Goal: Task Accomplishment & Management: Manage account settings

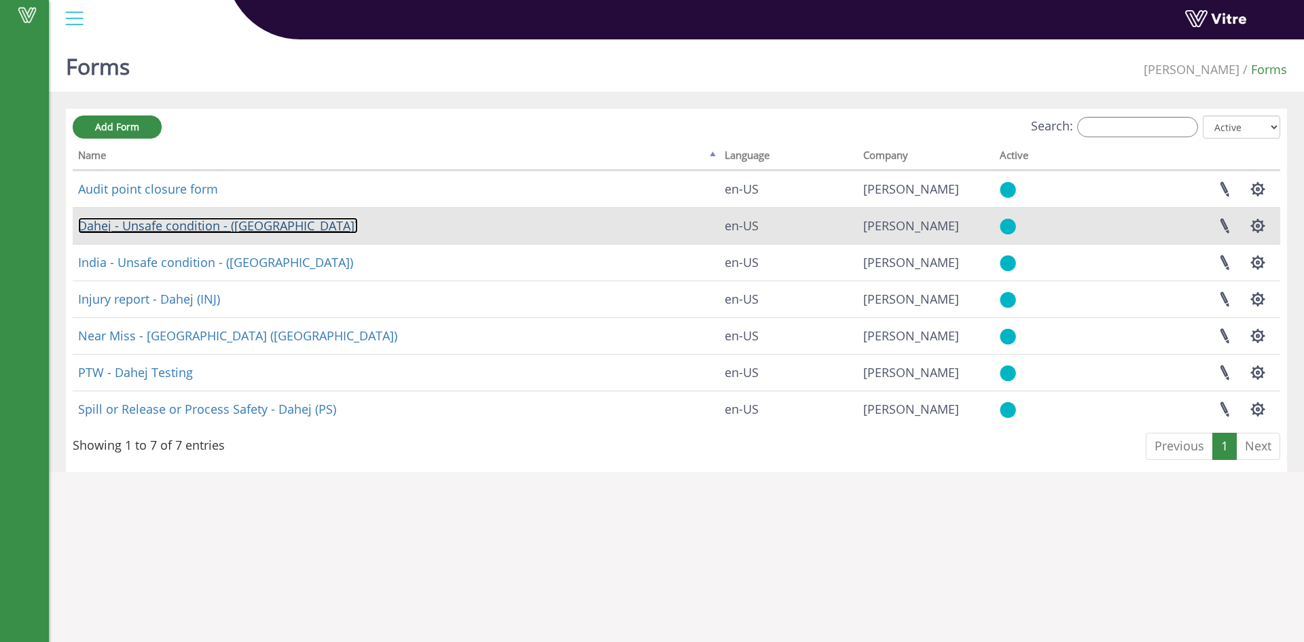
click at [212, 222] on link "Dahej - Unsafe condition - ([GEOGRAPHIC_DATA])" at bounding box center [218, 225] width 280 height 16
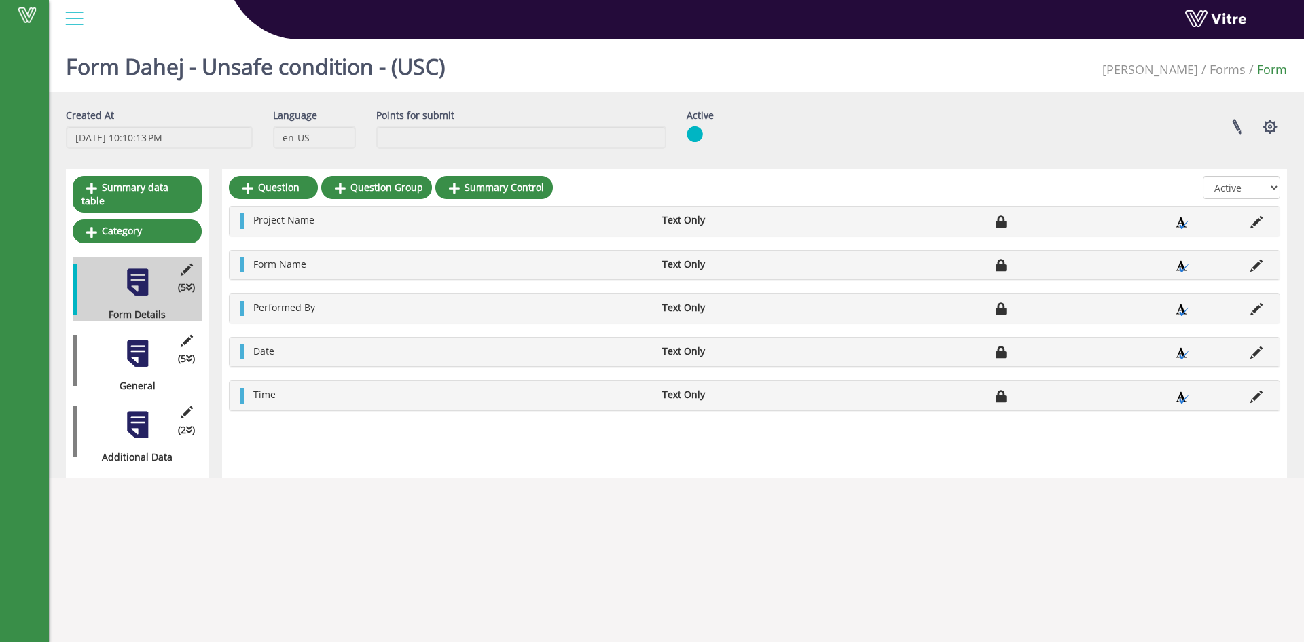
click at [120, 351] on div "(5 ) General" at bounding box center [137, 360] width 129 height 65
click at [125, 338] on div at bounding box center [137, 353] width 31 height 31
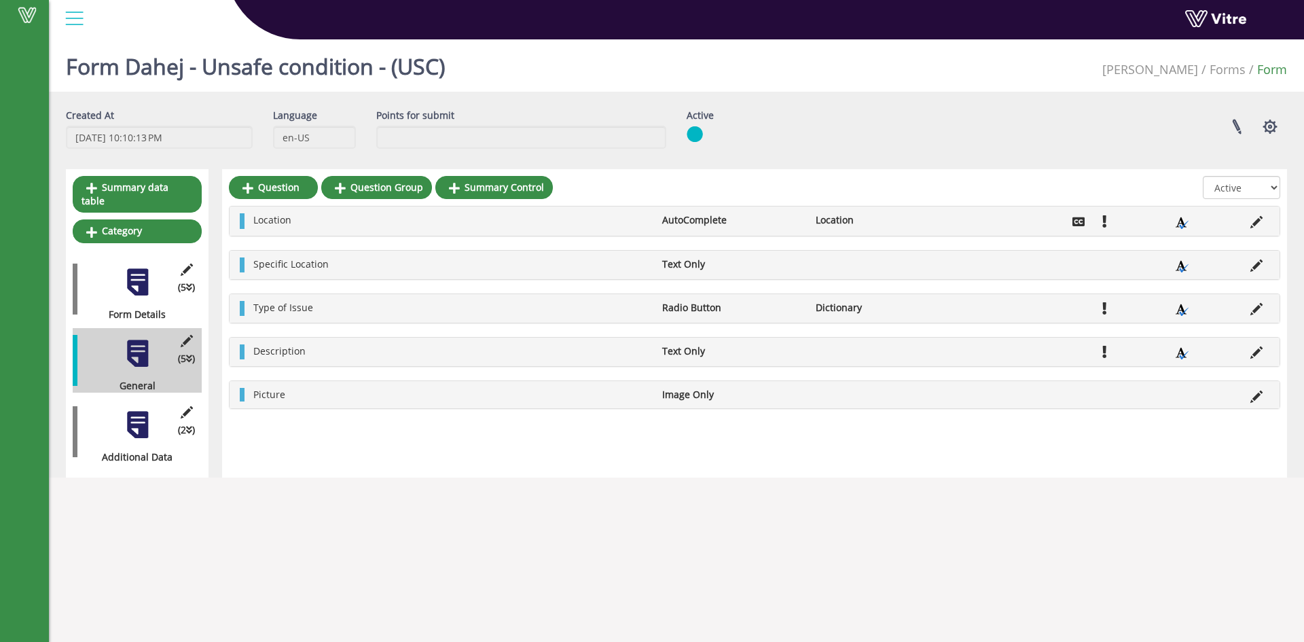
click at [120, 420] on div "(2 ) Additional Data" at bounding box center [137, 431] width 129 height 65
click at [132, 418] on div at bounding box center [137, 425] width 31 height 31
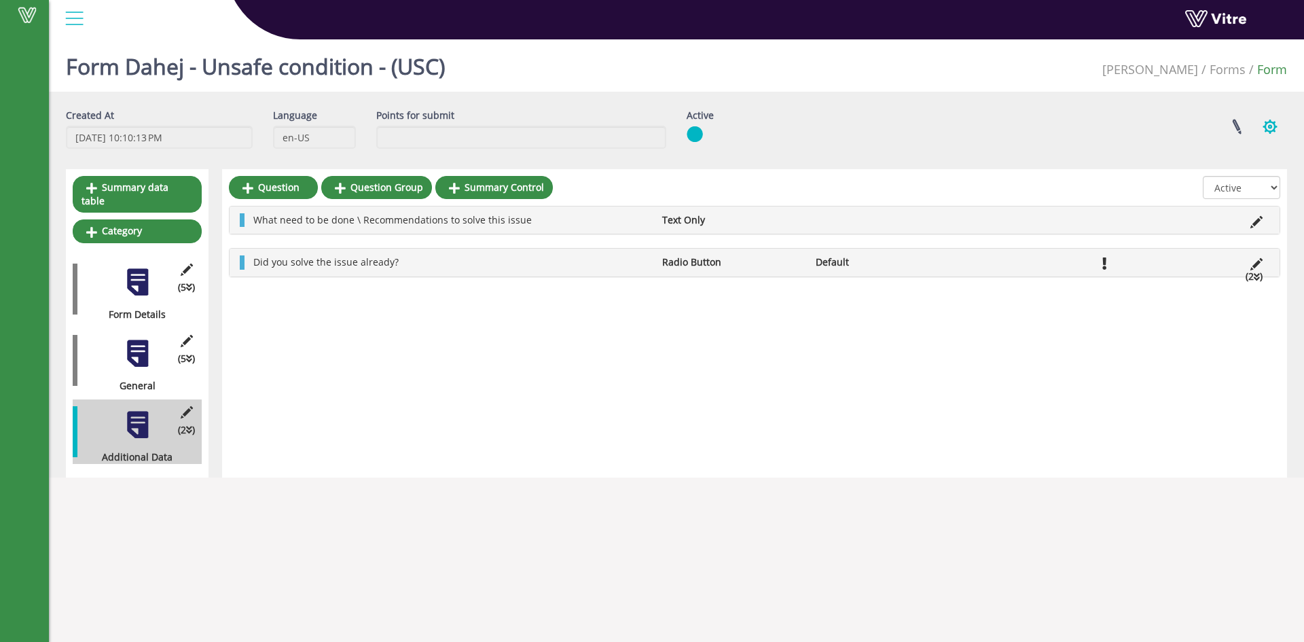
click at [1283, 135] on button "button" at bounding box center [1270, 127] width 34 height 36
click at [1090, 112] on div "Linked Projects Set Users Clone Form Clone Form Category Additional languages" at bounding box center [1039, 127] width 518 height 36
click at [1224, 118] on link at bounding box center [1237, 127] width 34 height 36
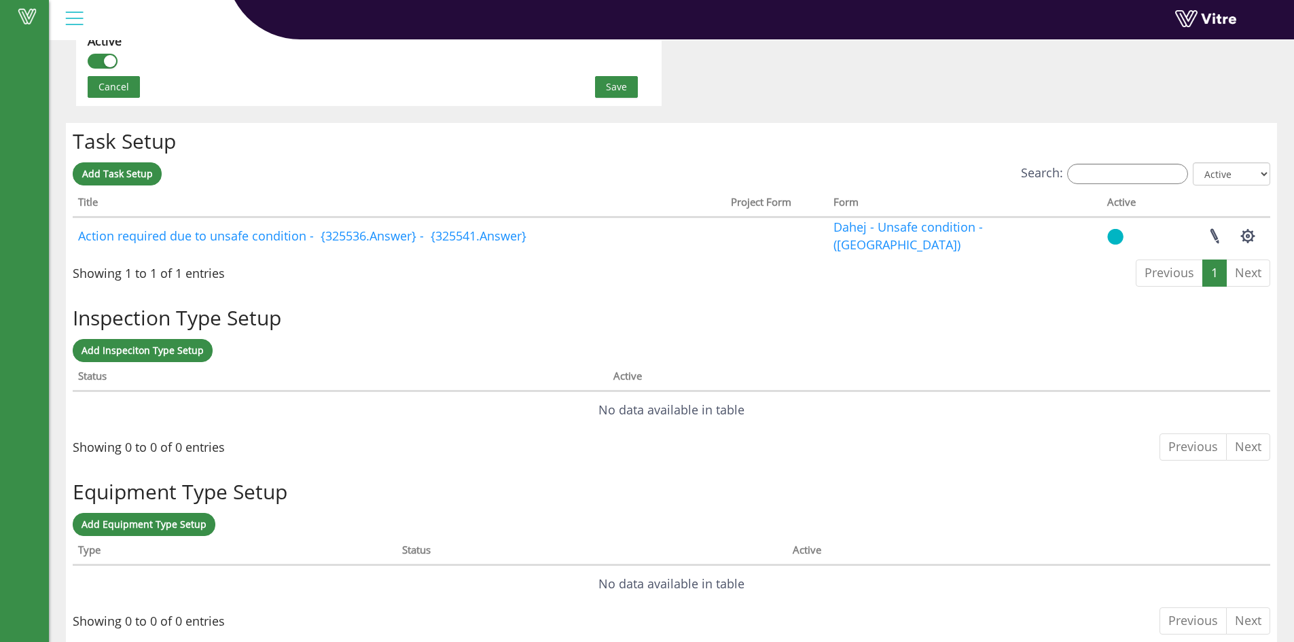
scroll to position [967, 0]
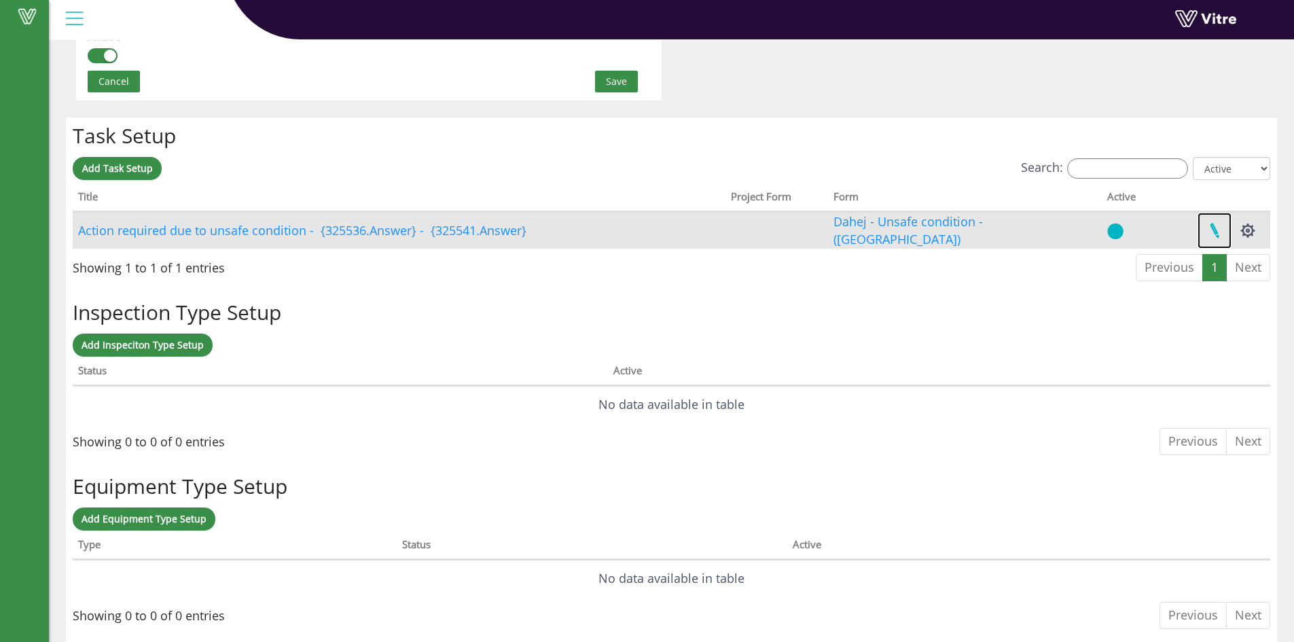
click at [1203, 234] on link at bounding box center [1215, 231] width 34 height 36
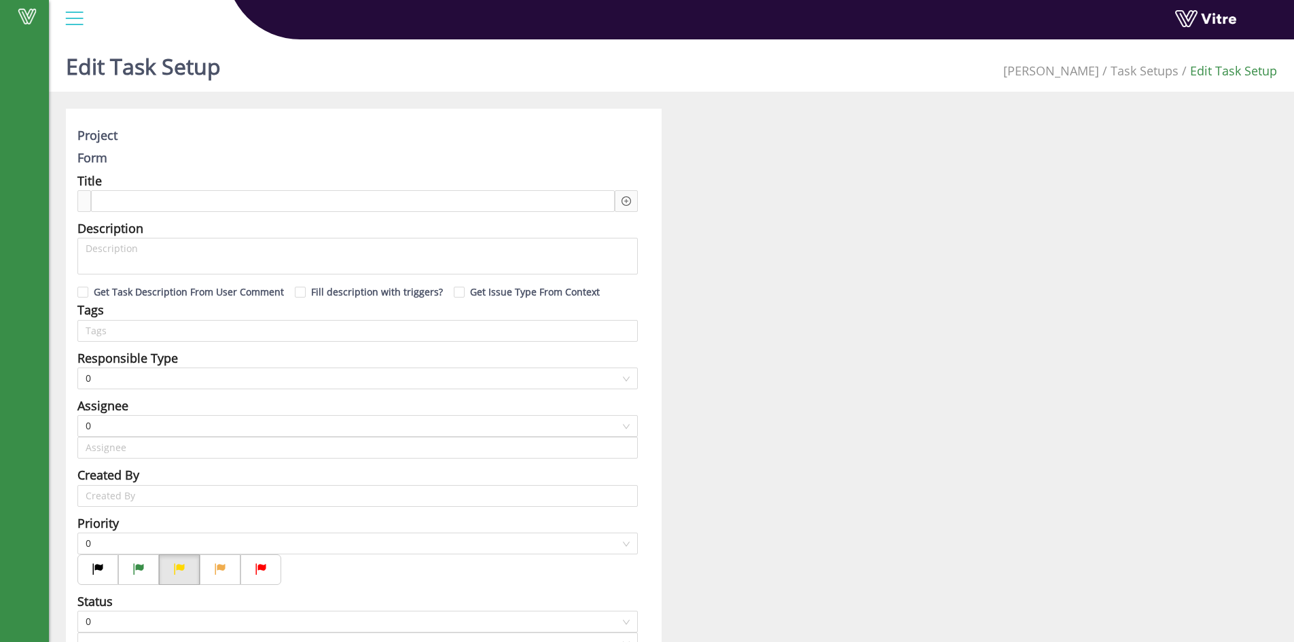
type input "[PERSON_NAME]"
type input "Dhananjay Solanki"
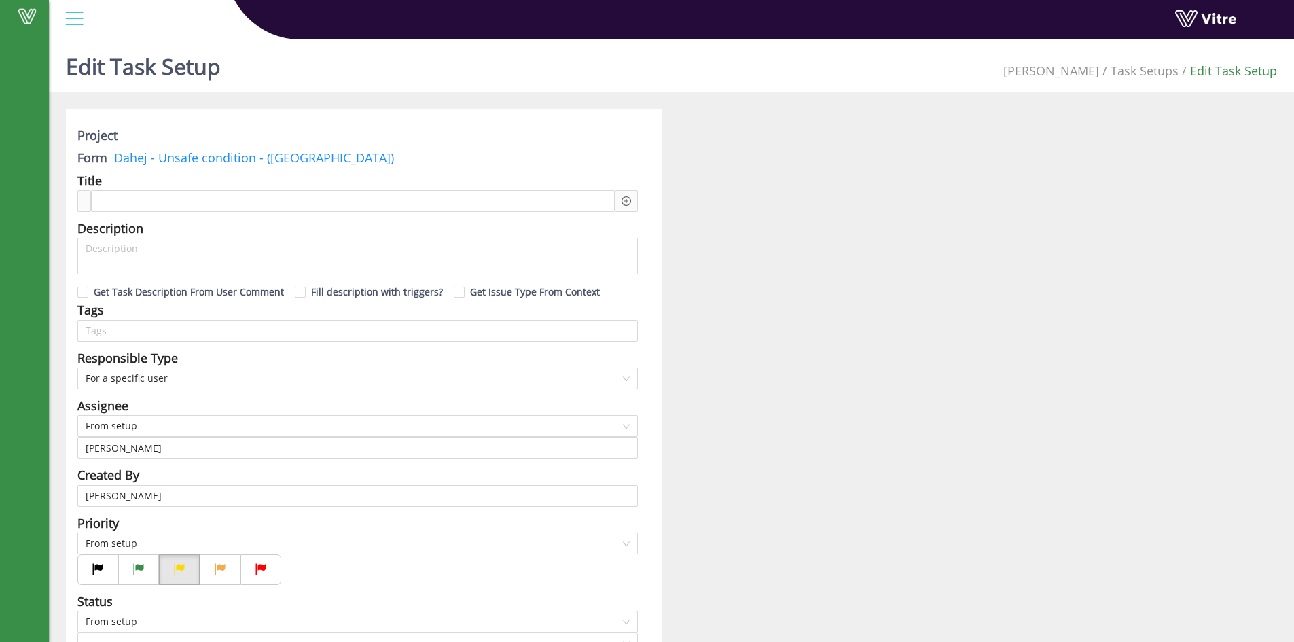
checkbox input "true"
type input "48"
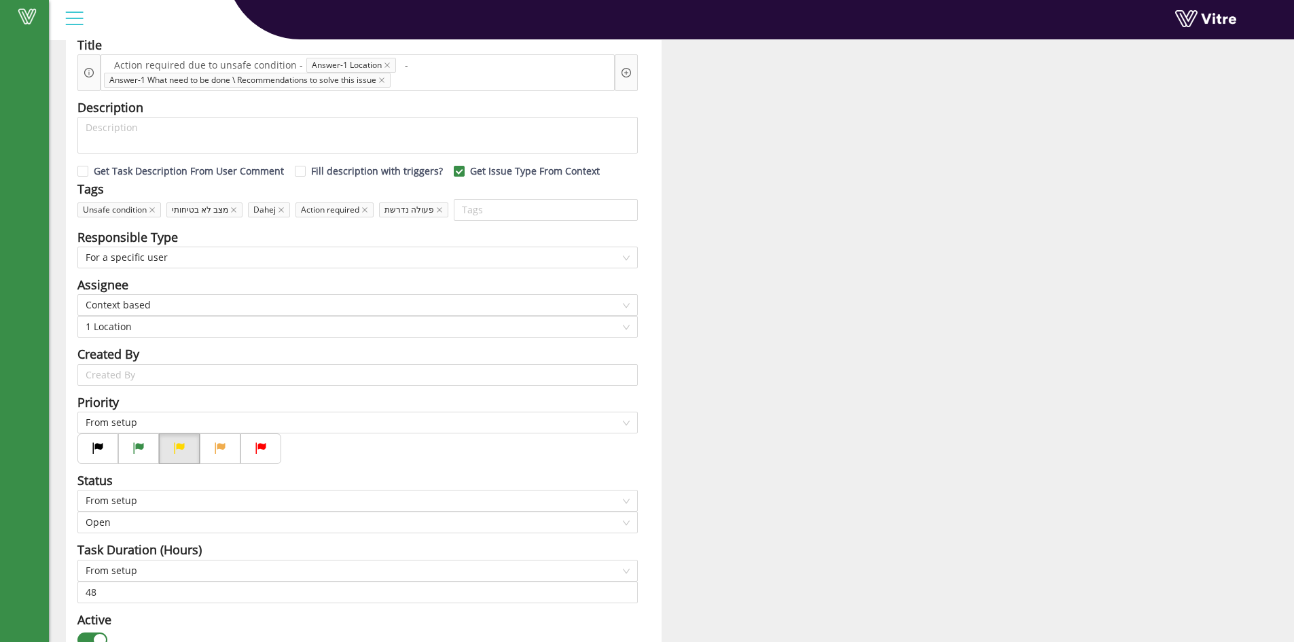
scroll to position [204, 0]
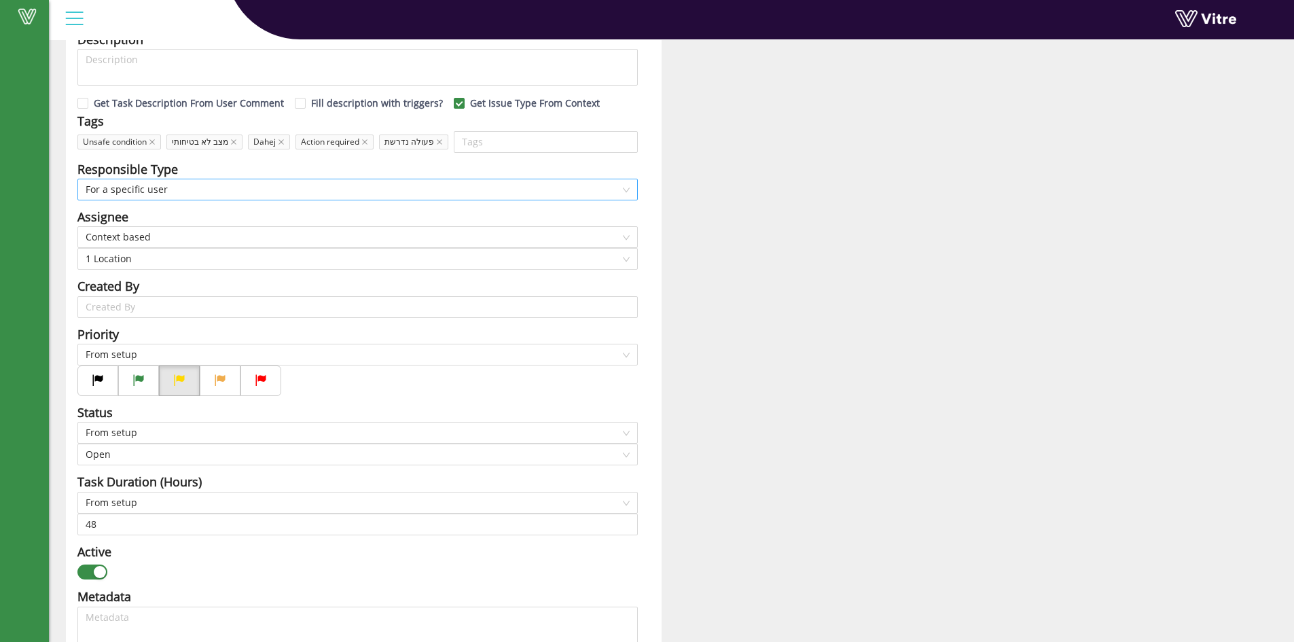
click at [548, 194] on span "For a specific user" at bounding box center [358, 189] width 544 height 20
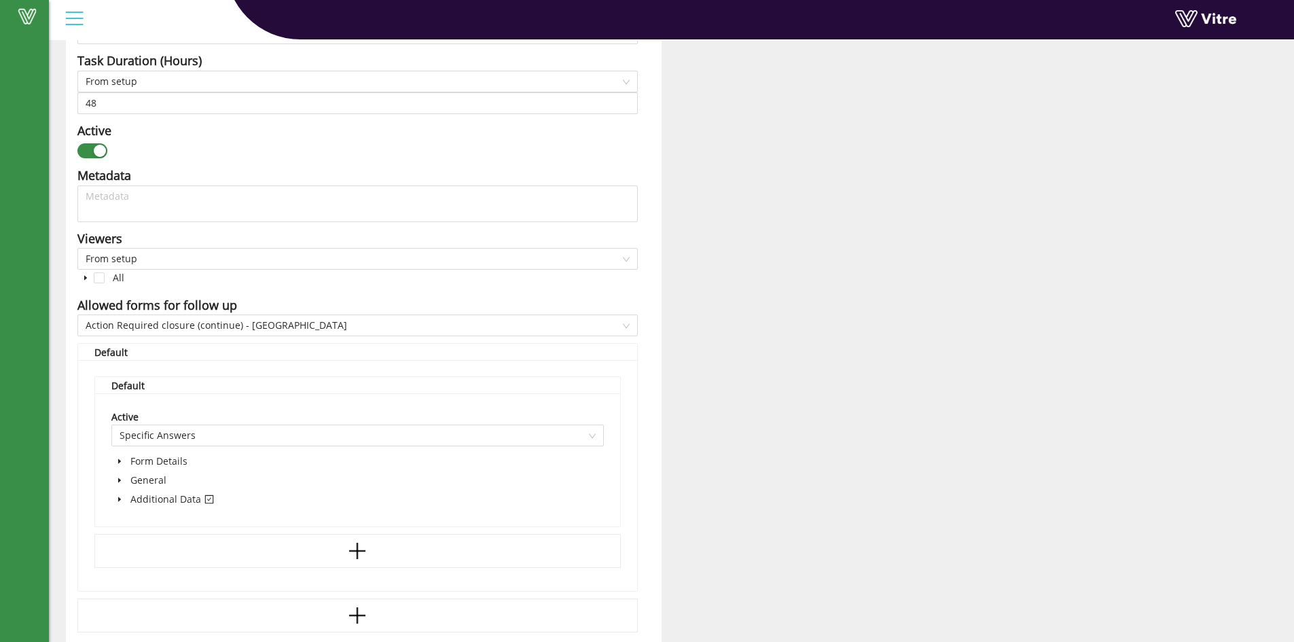
scroll to position [602, 0]
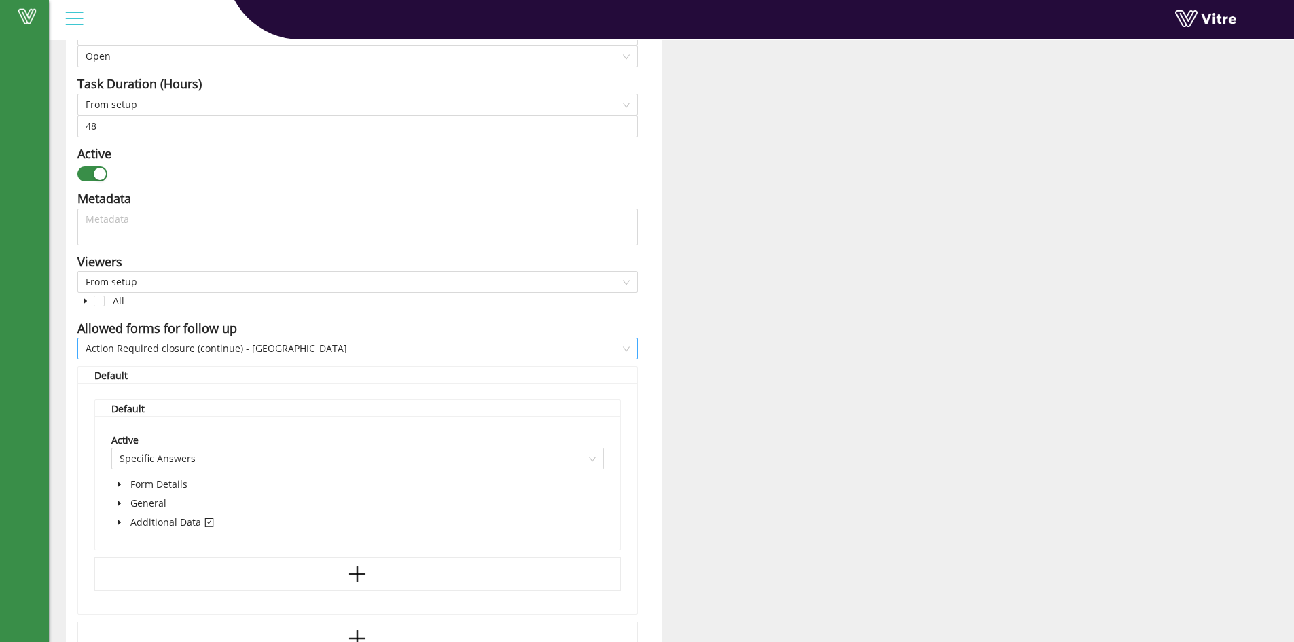
click at [630, 348] on div "Action Required closure (continue) - Dahej" at bounding box center [357, 349] width 560 height 22
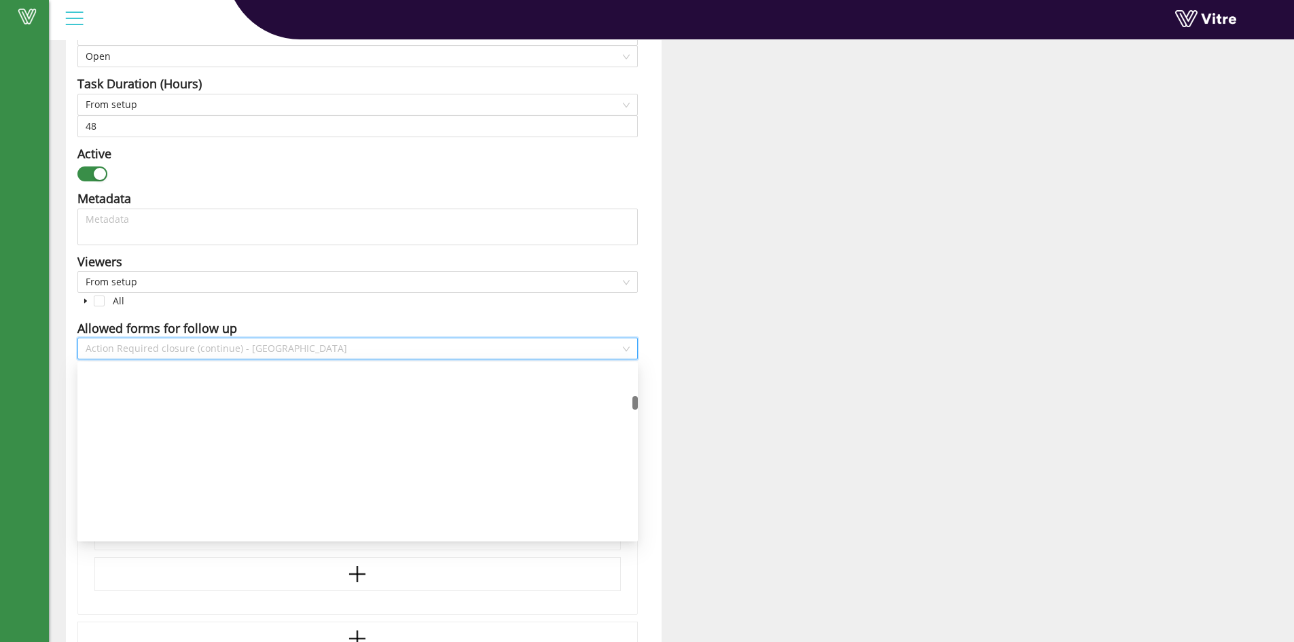
scroll to position [457, 0]
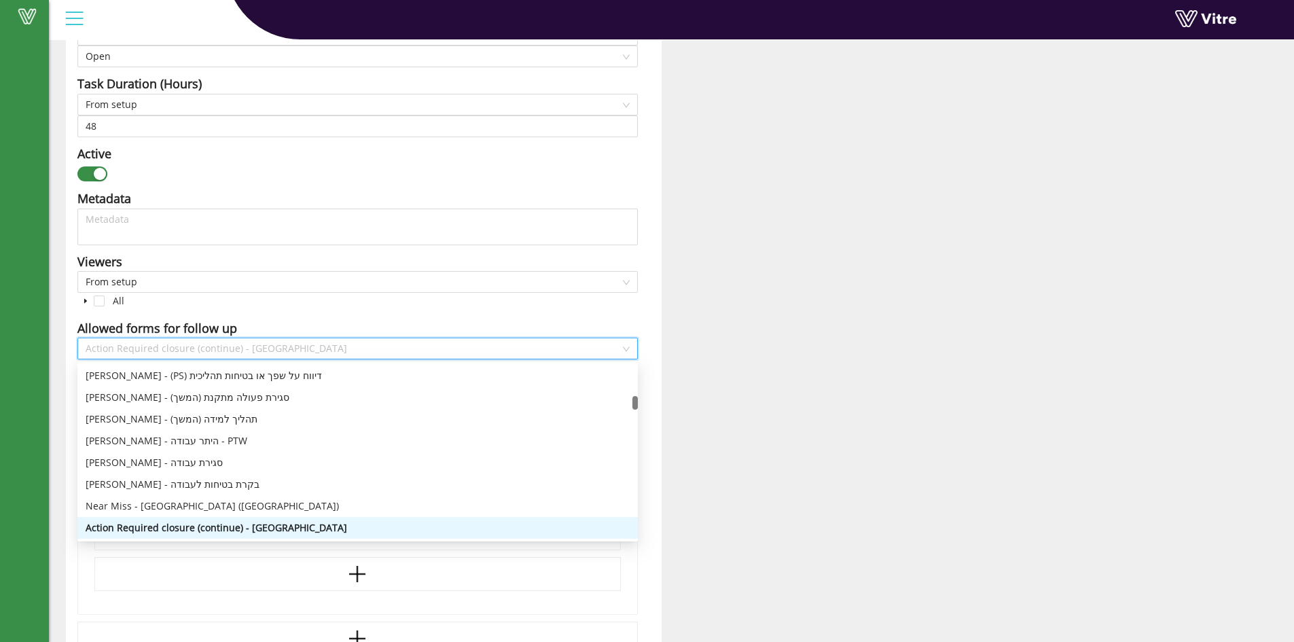
click at [630, 348] on div "Action Required closure (continue) - Dahej" at bounding box center [357, 349] width 560 height 22
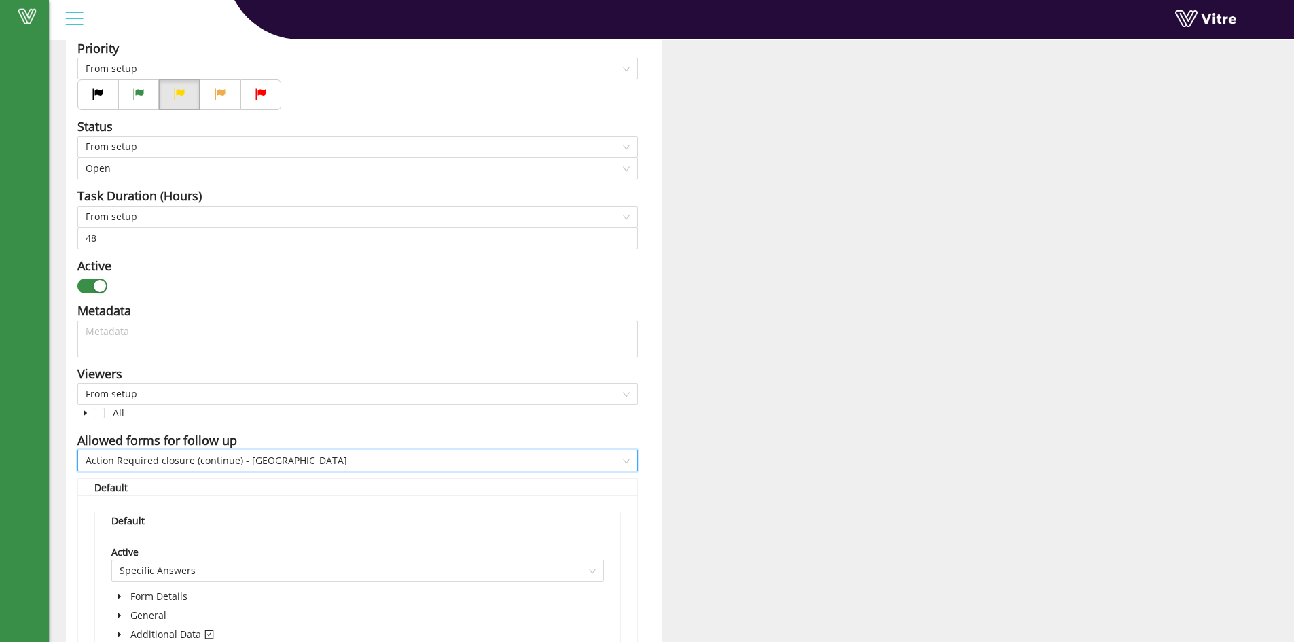
scroll to position [466, 0]
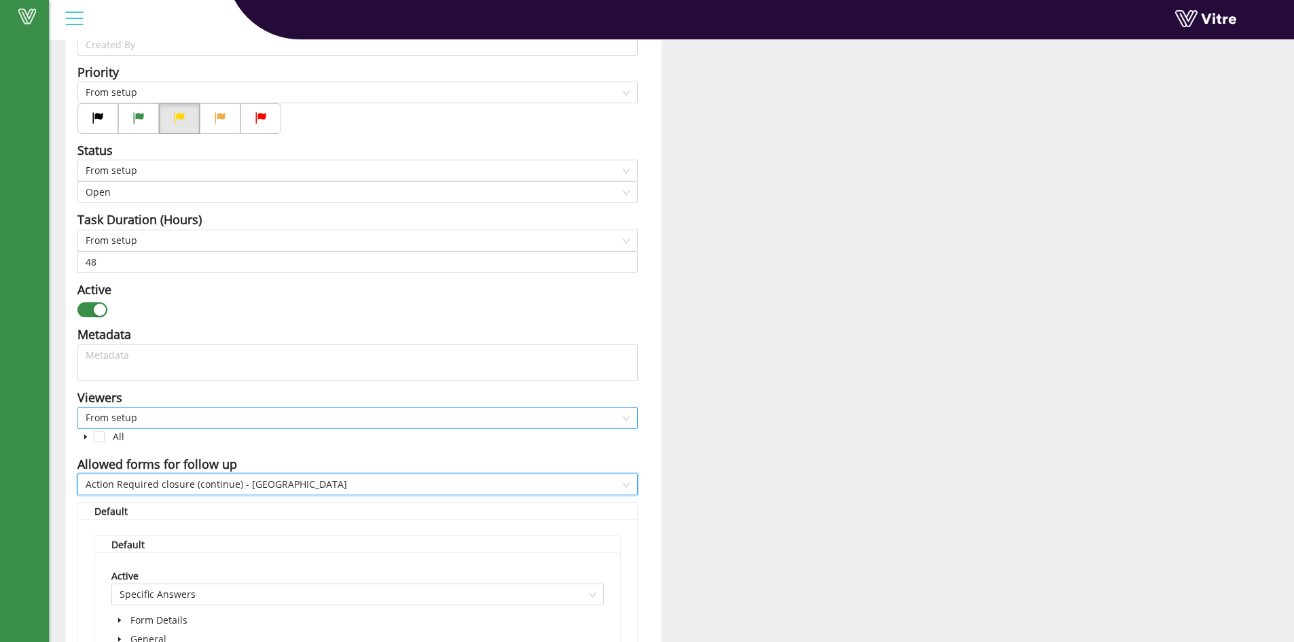
click at [631, 420] on div "From setup" at bounding box center [357, 418] width 560 height 22
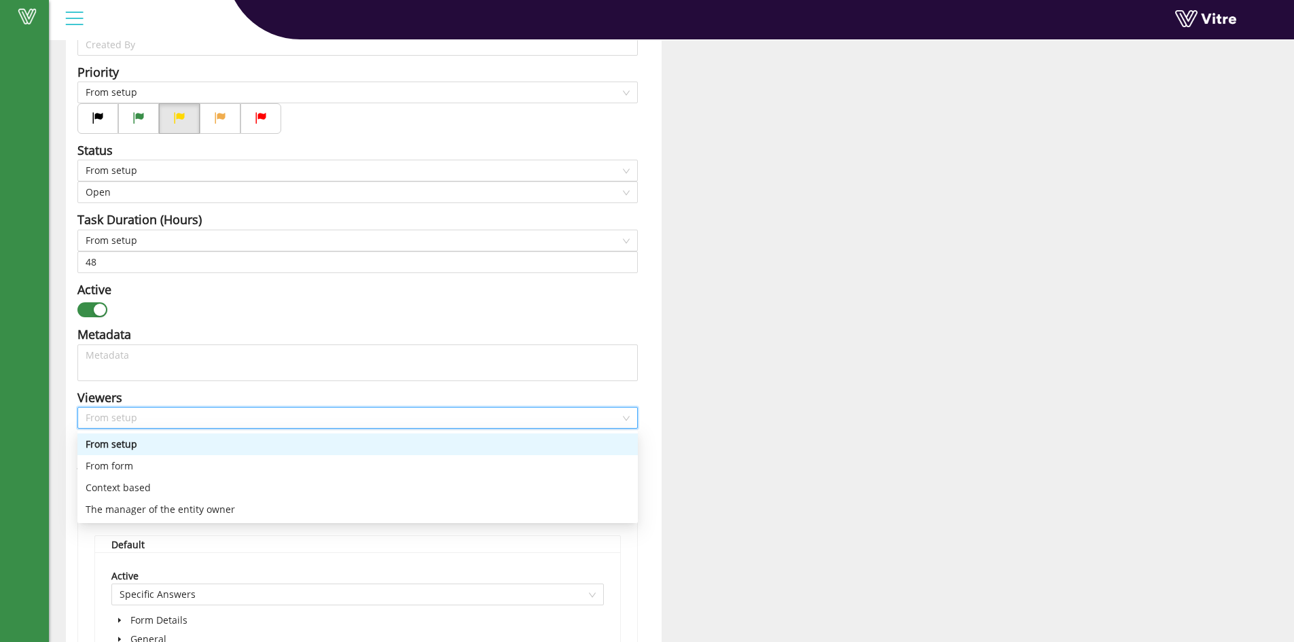
click at [631, 420] on div "From setup" at bounding box center [357, 418] width 560 height 22
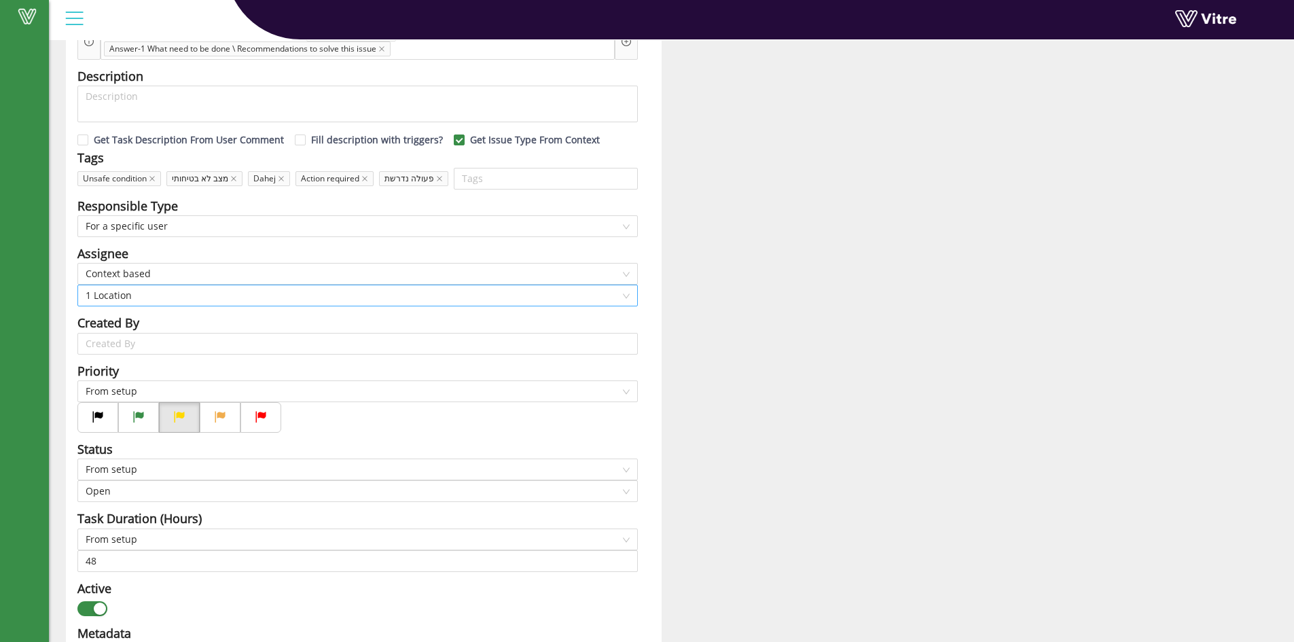
scroll to position [126, 0]
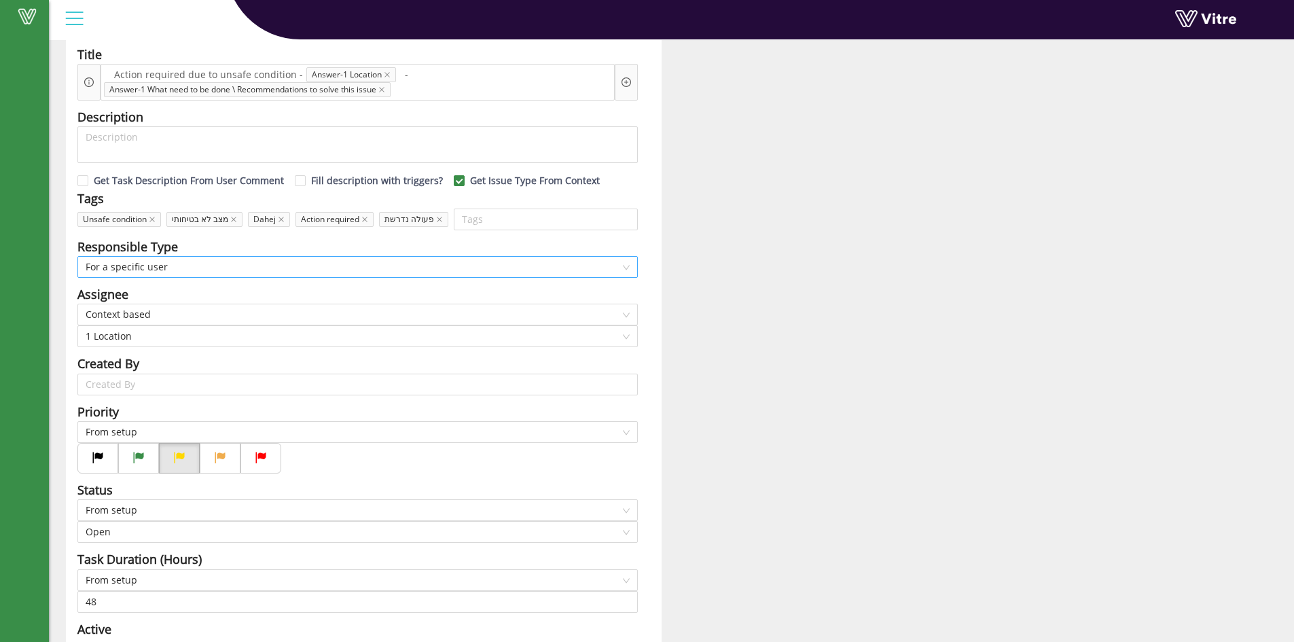
click at [628, 268] on span "For a specific user" at bounding box center [358, 267] width 544 height 20
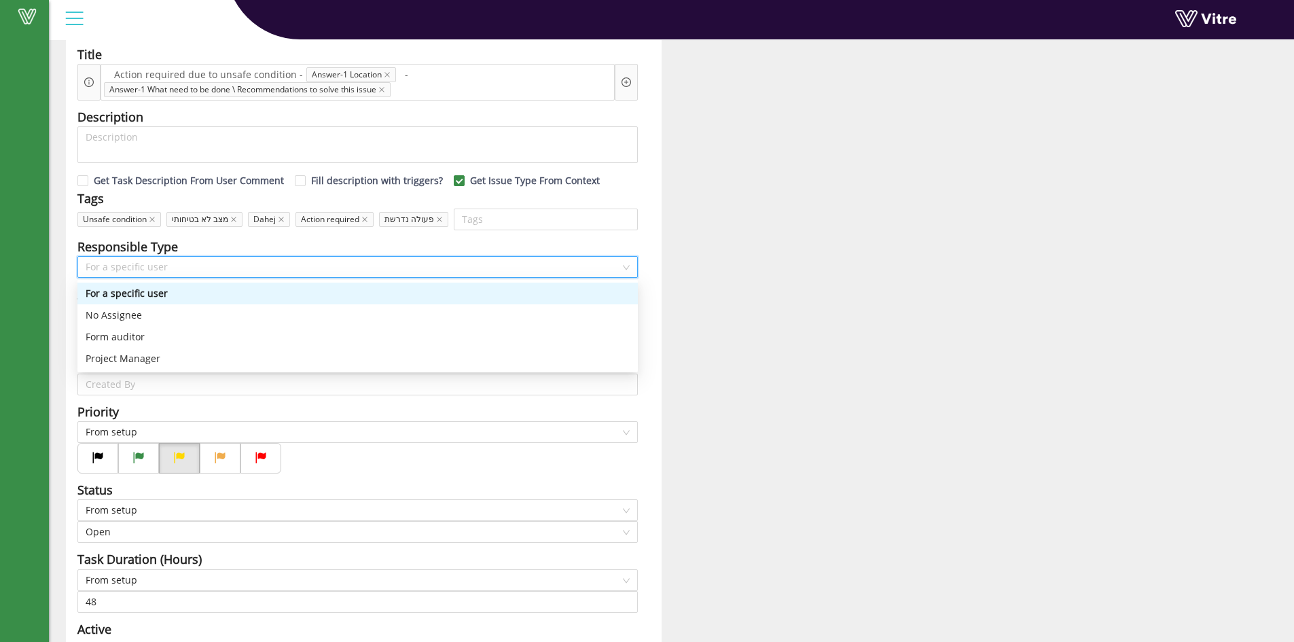
click at [628, 268] on span "For a specific user" at bounding box center [358, 267] width 544 height 20
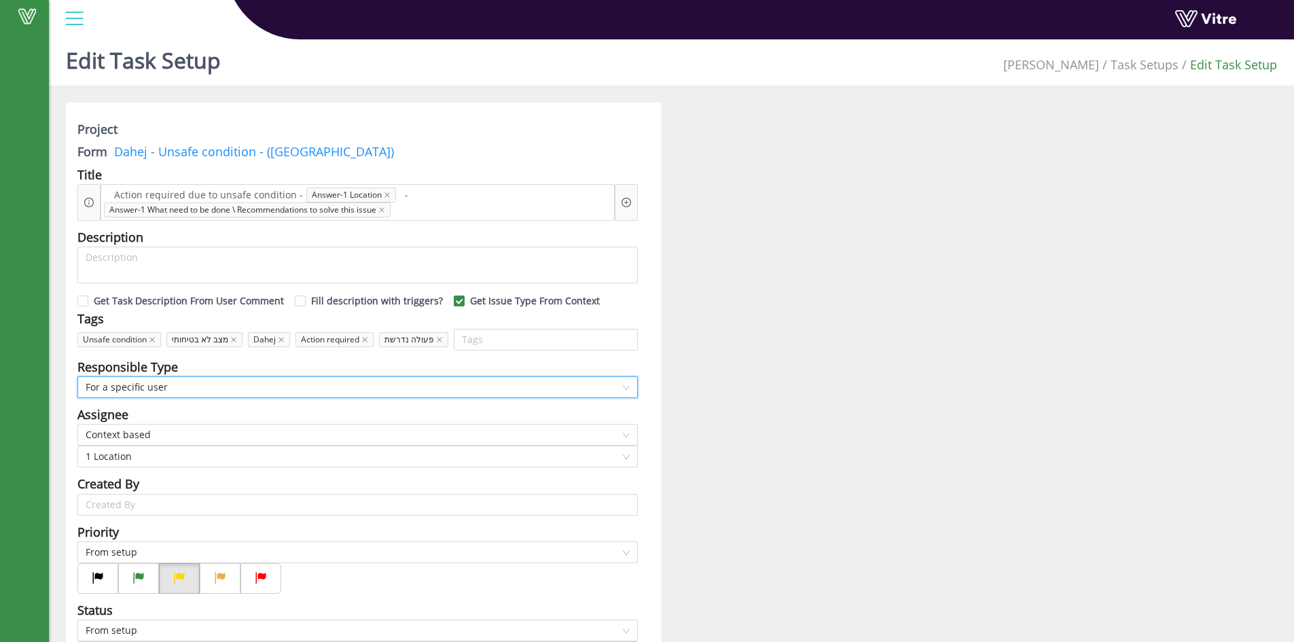
scroll to position [0, 0]
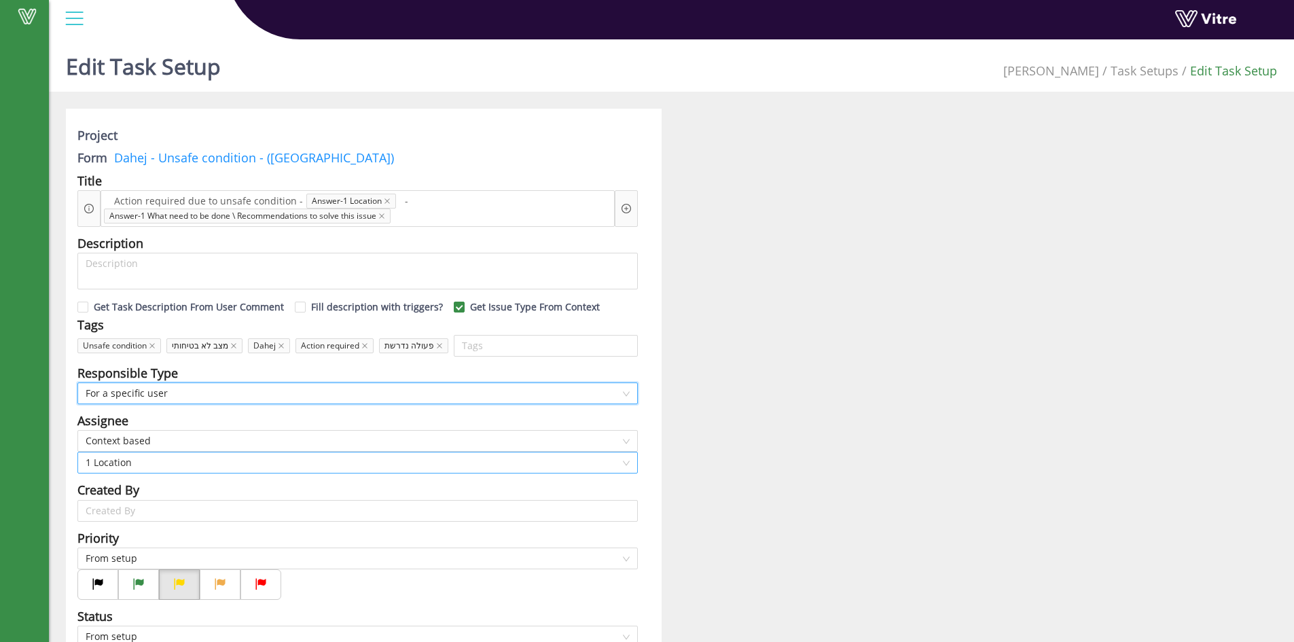
click at [625, 462] on span "1 Location" at bounding box center [358, 462] width 544 height 20
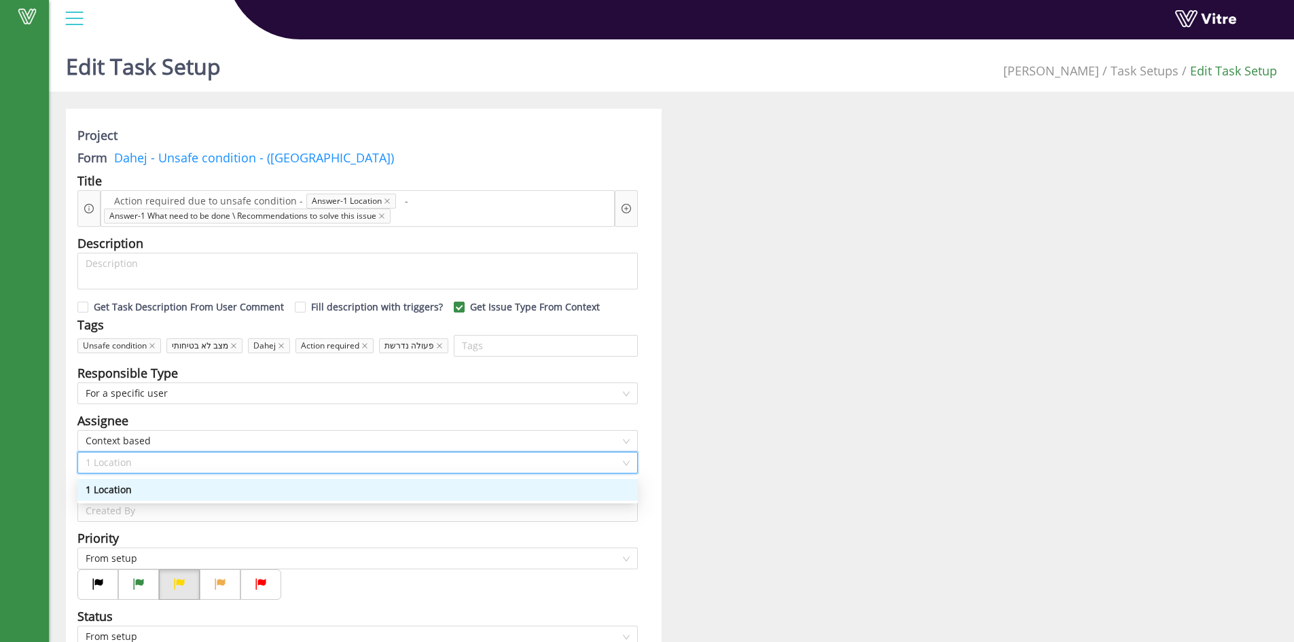
click at [625, 462] on span "1 Location" at bounding box center [358, 462] width 544 height 20
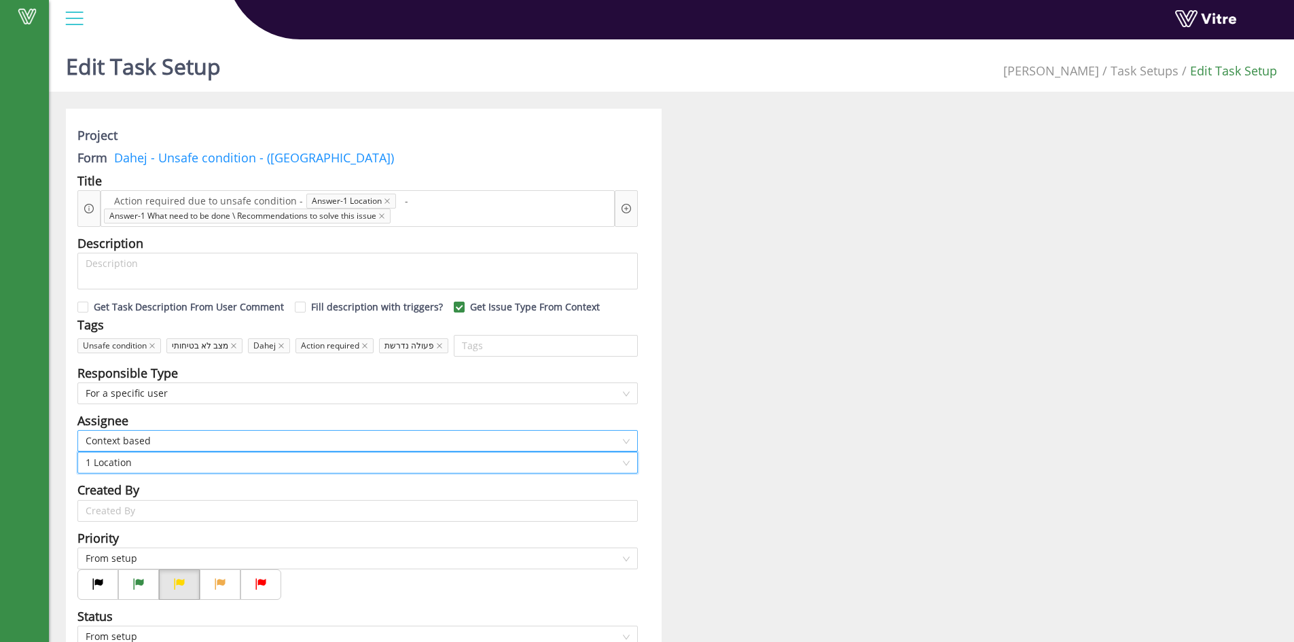
click at [628, 442] on span "Context based" at bounding box center [358, 441] width 544 height 20
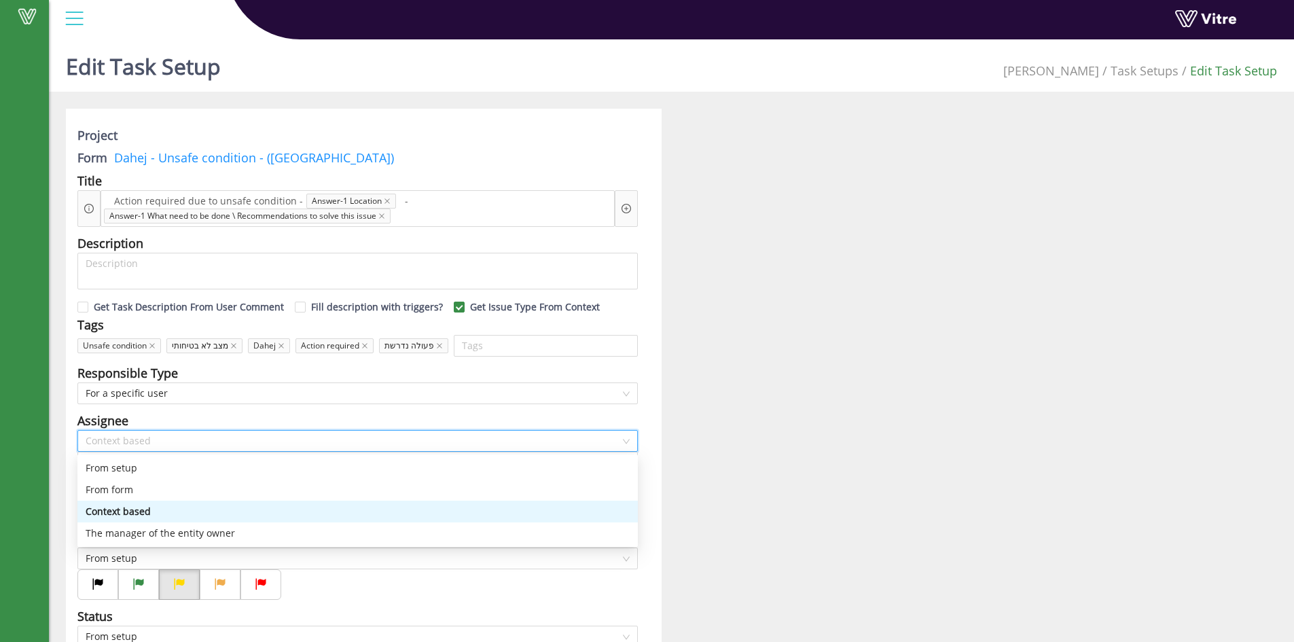
click at [628, 442] on span "Context based" at bounding box center [358, 441] width 544 height 20
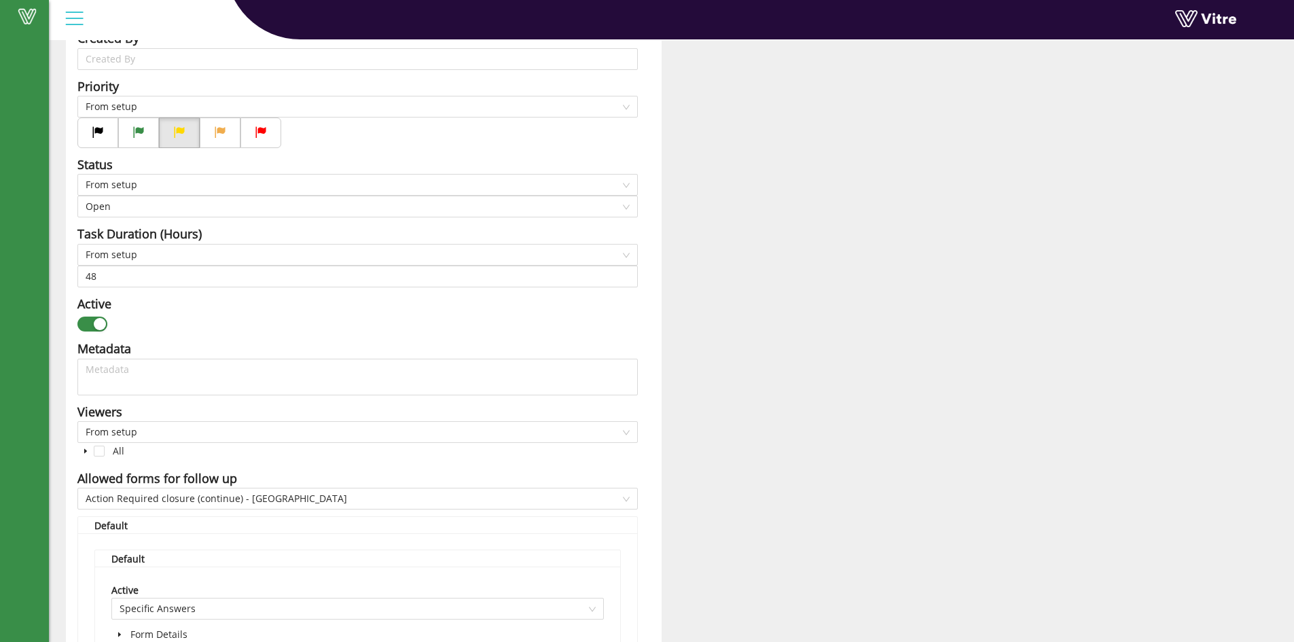
scroll to position [476, 0]
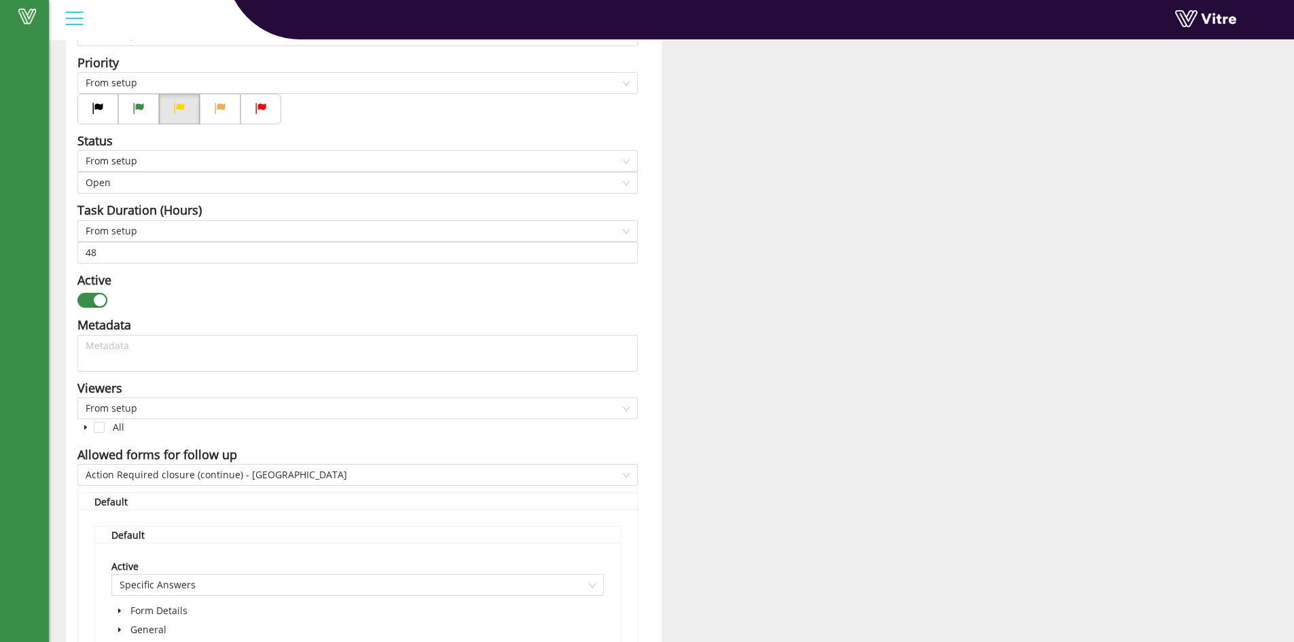
click at [84, 429] on icon "caret-down" at bounding box center [85, 427] width 7 height 7
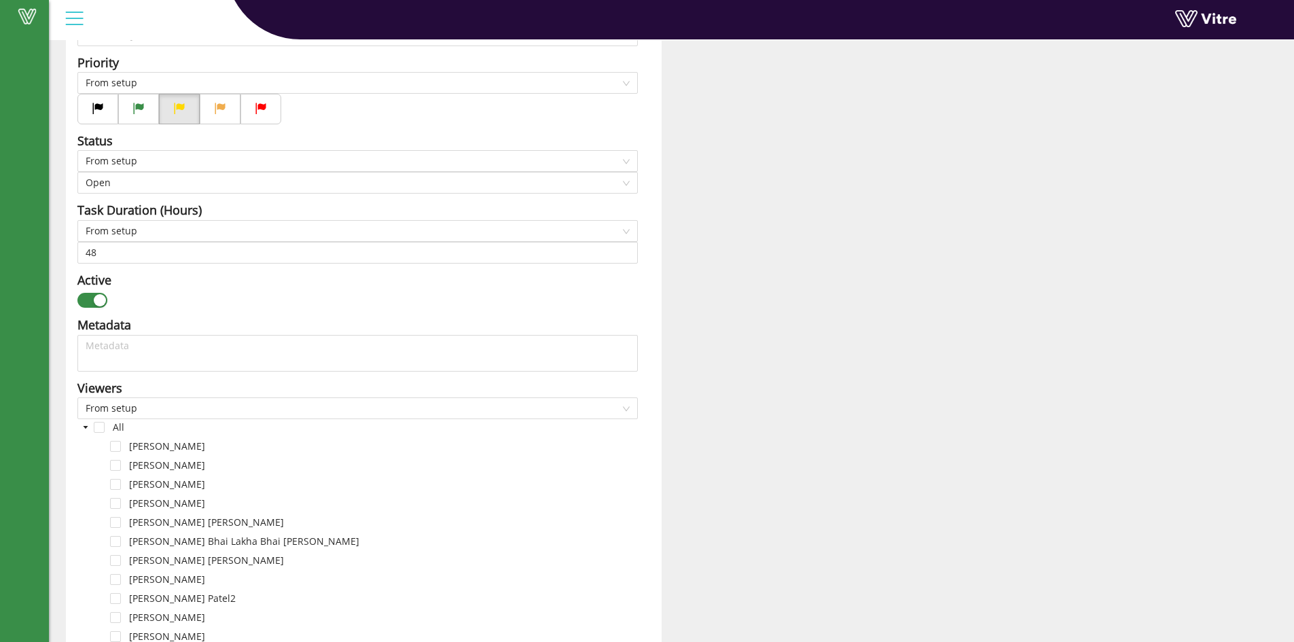
click at [84, 429] on icon "caret-down" at bounding box center [85, 427] width 7 height 7
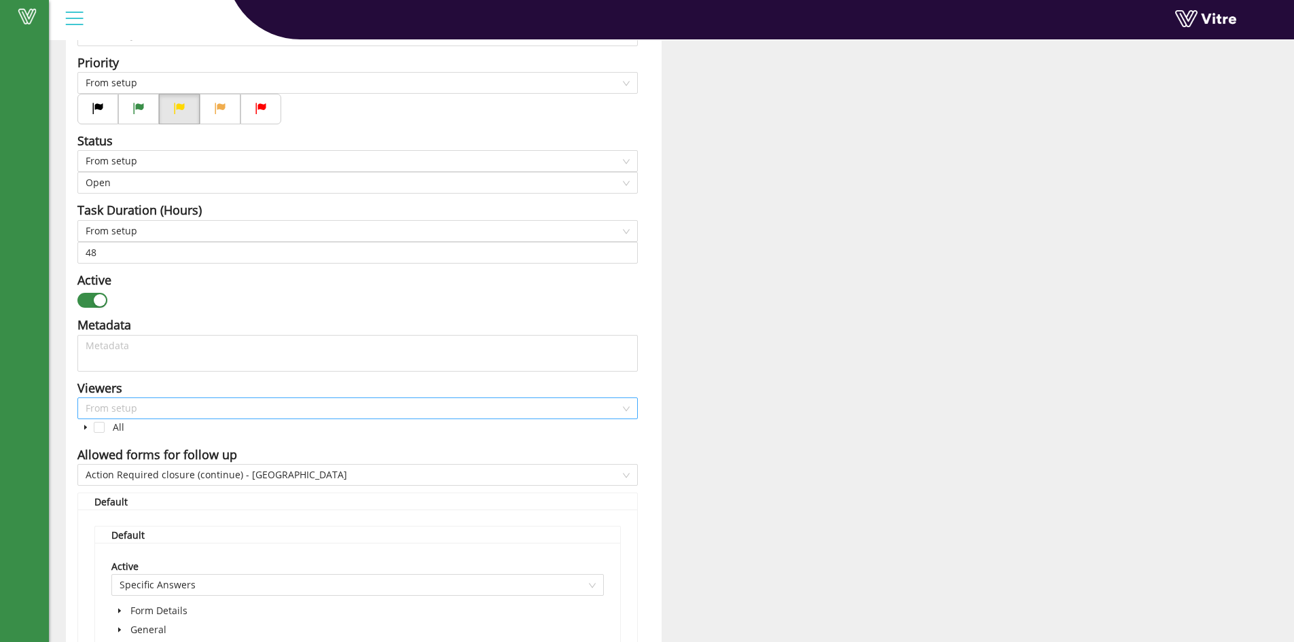
click at [629, 409] on span "From setup" at bounding box center [358, 408] width 544 height 20
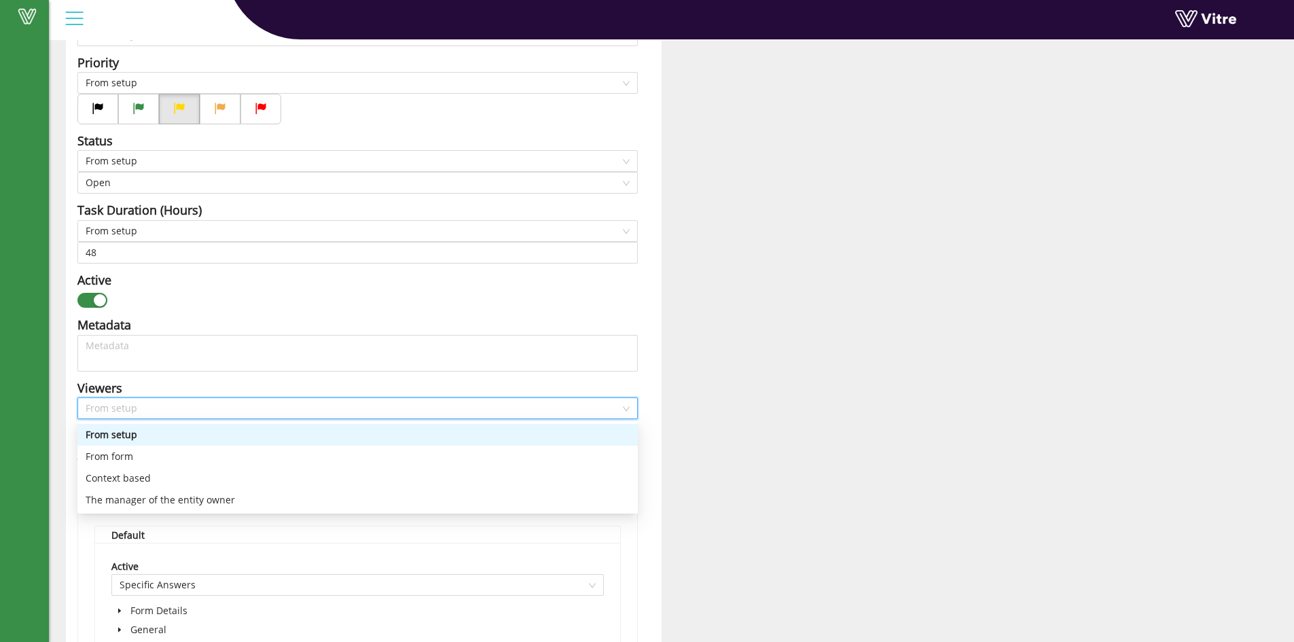
click at [629, 409] on span "From setup" at bounding box center [358, 408] width 544 height 20
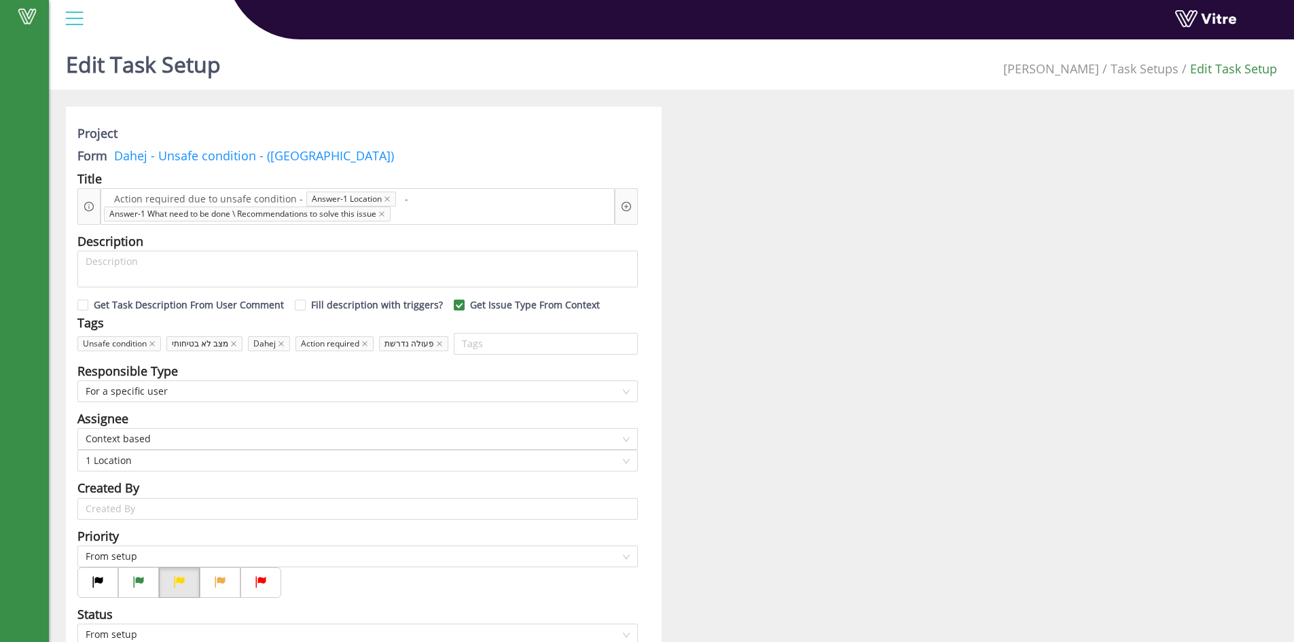
scroll to position [0, 0]
click at [1145, 74] on link "Task Setups" at bounding box center [1145, 70] width 68 height 16
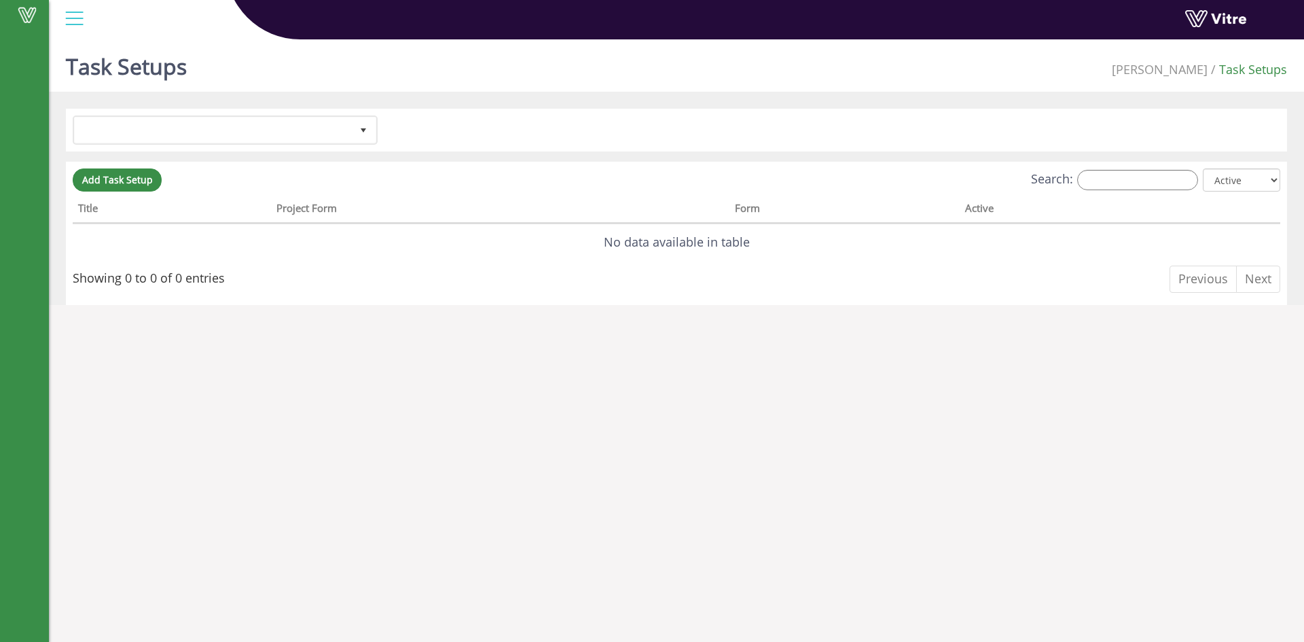
click at [71, 26] on div at bounding box center [74, 18] width 31 height 37
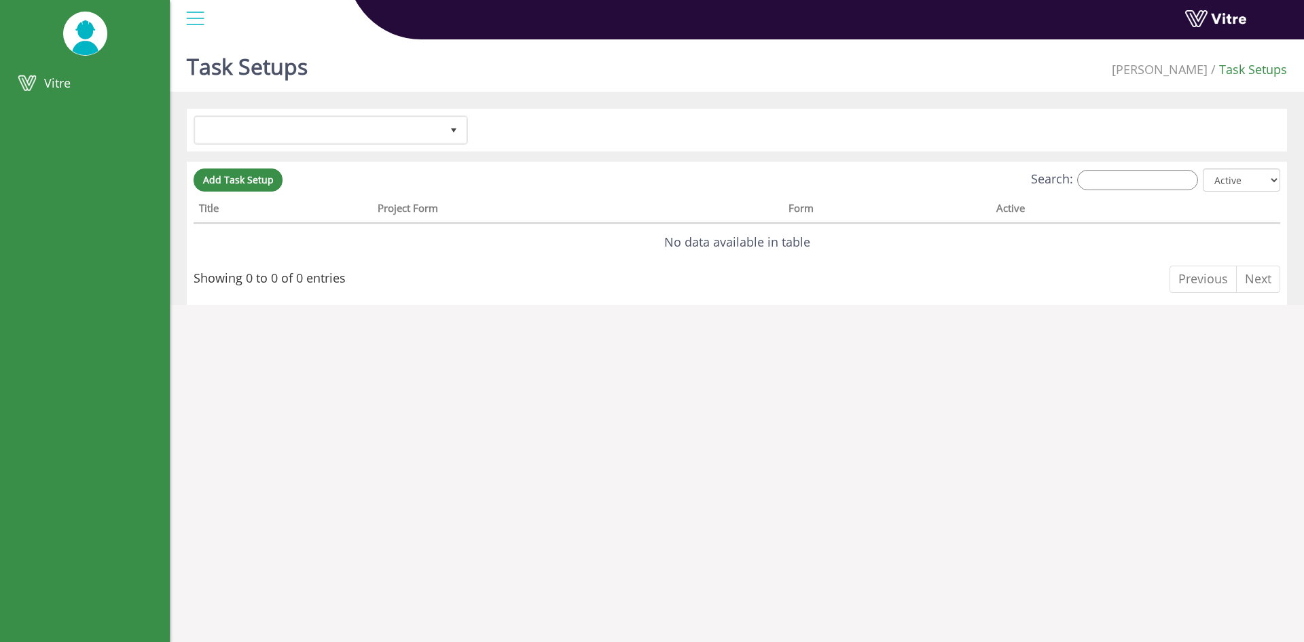
click at [198, 18] on div at bounding box center [195, 18] width 31 height 37
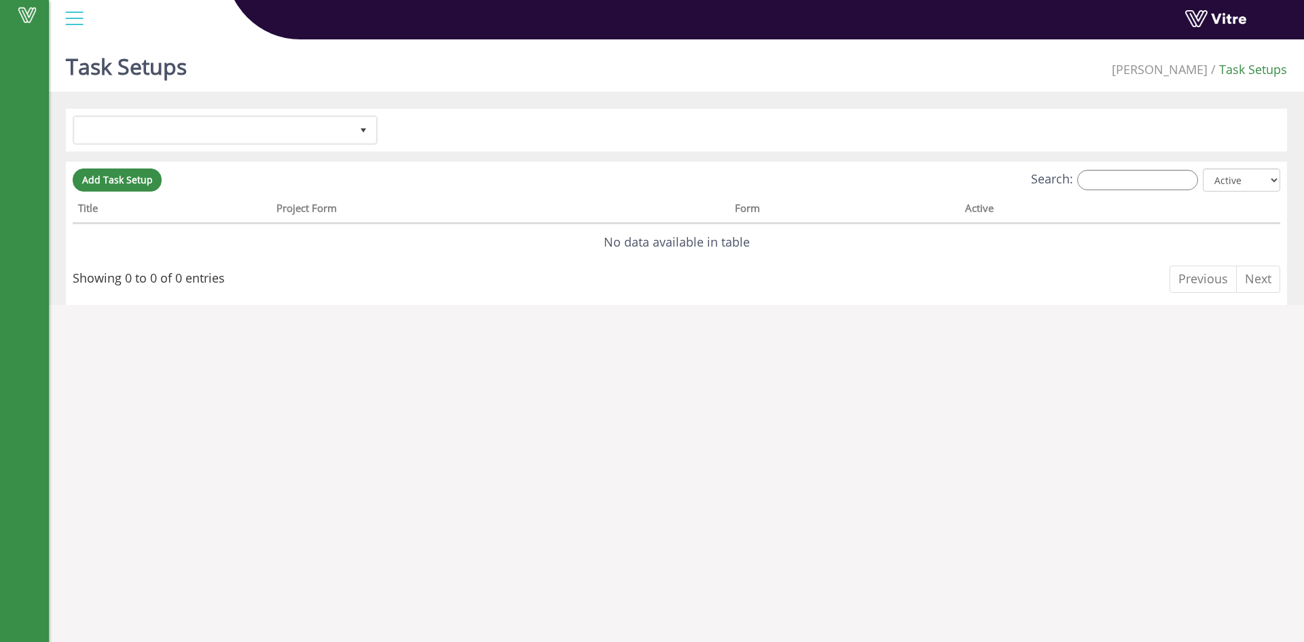
click at [1188, 72] on span "[PERSON_NAME]" at bounding box center [1160, 69] width 96 height 16
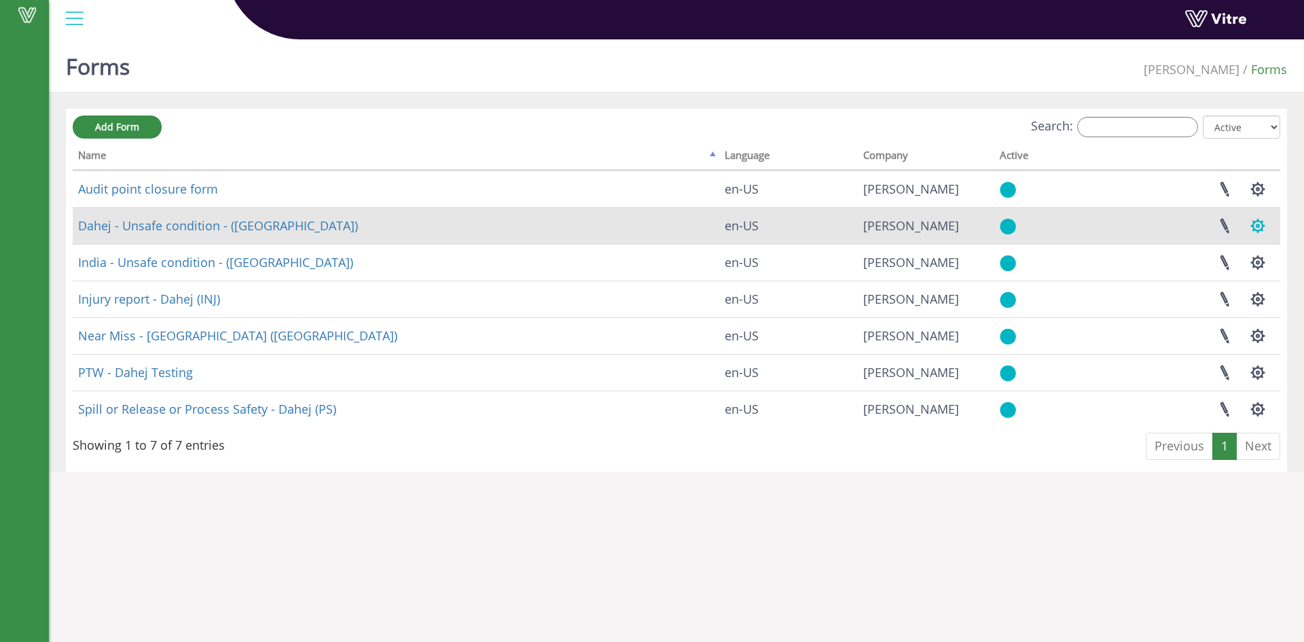
click at [1258, 222] on button "button" at bounding box center [1258, 226] width 34 height 36
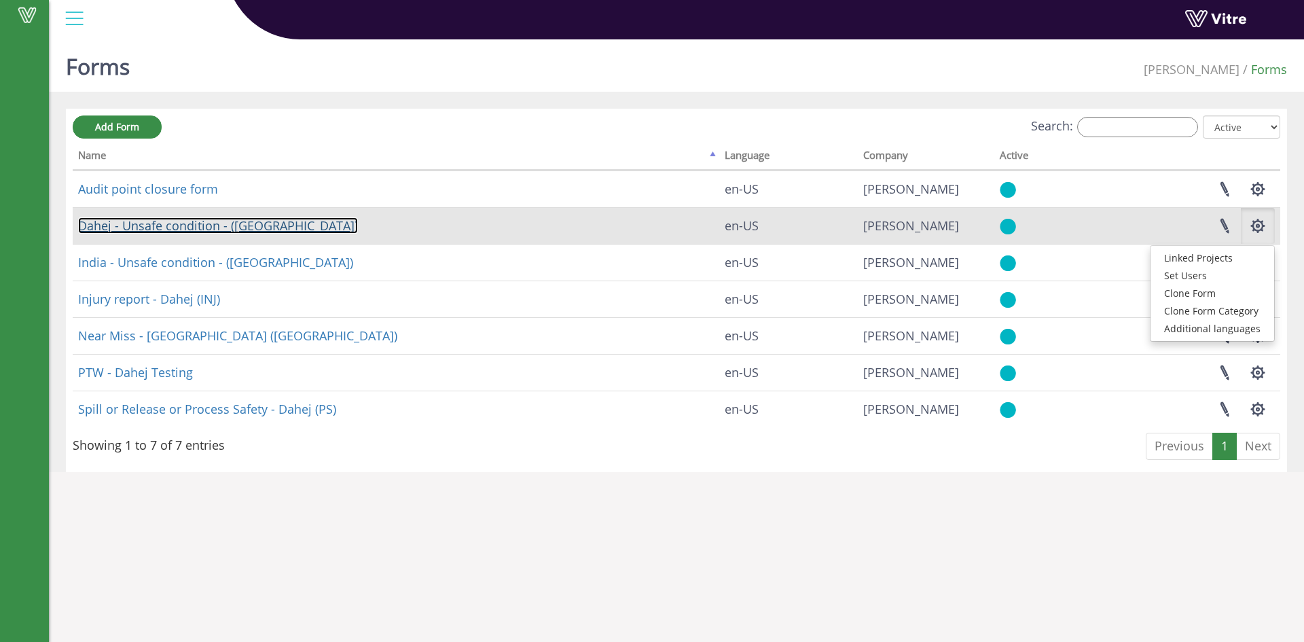
click at [176, 225] on link "Dahej - Unsafe condition - (USC)" at bounding box center [218, 225] width 280 height 16
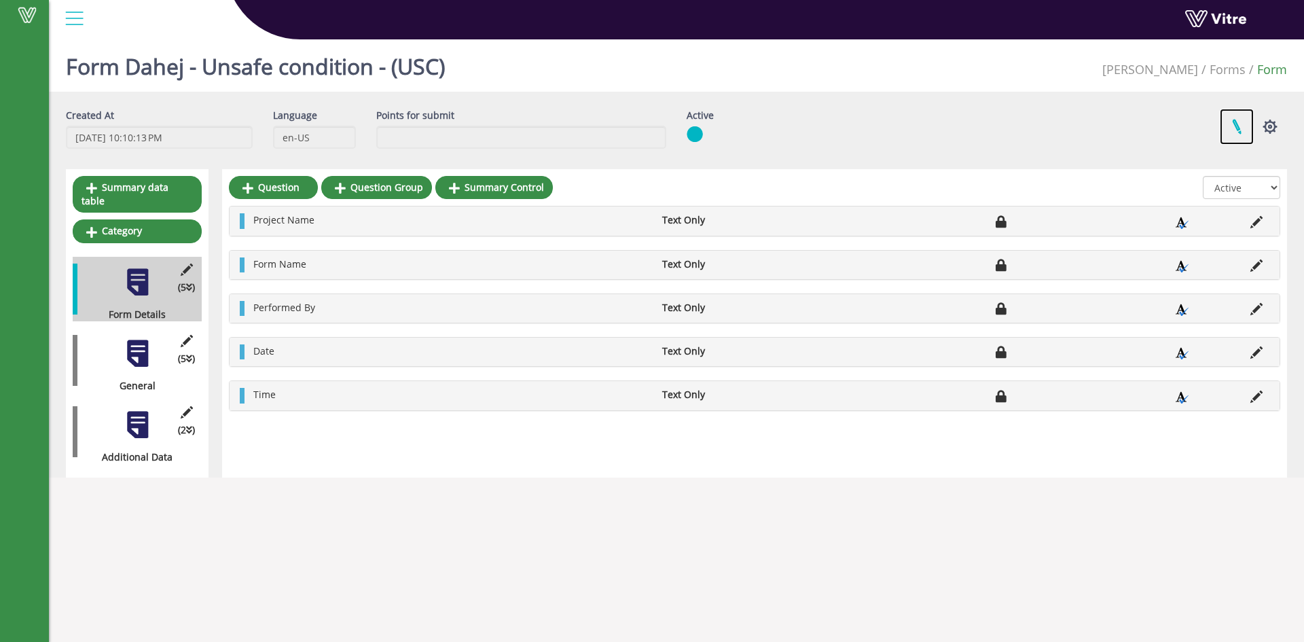
click at [1232, 131] on link at bounding box center [1237, 127] width 34 height 36
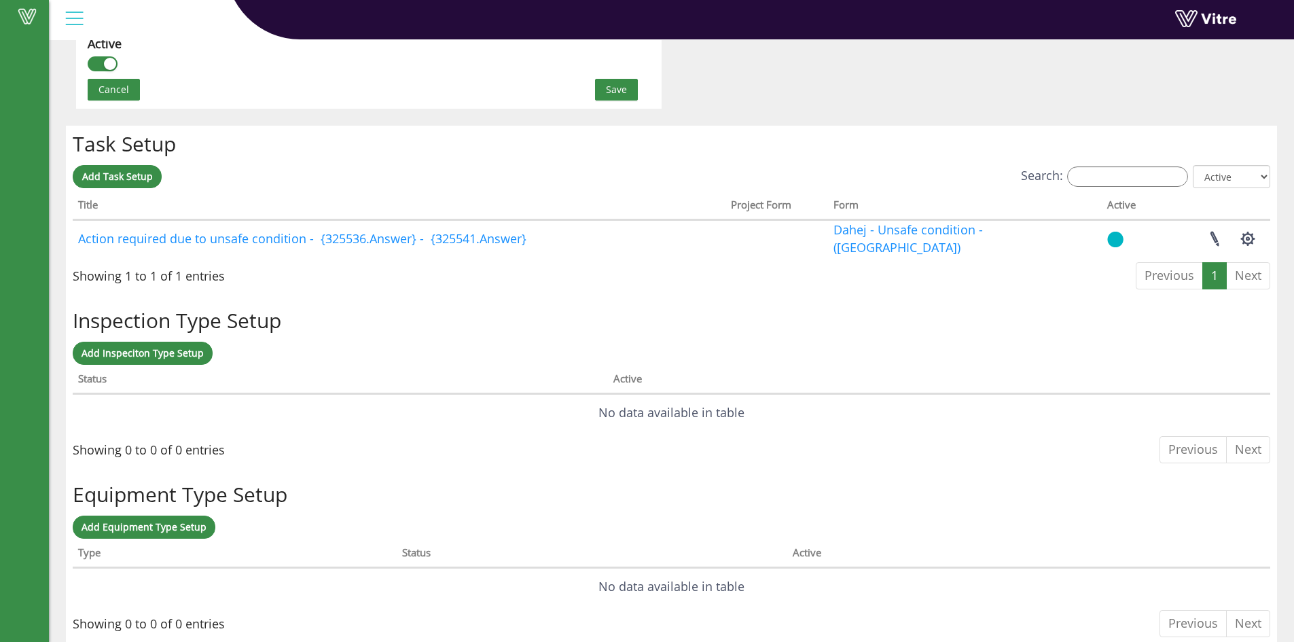
scroll to position [967, 0]
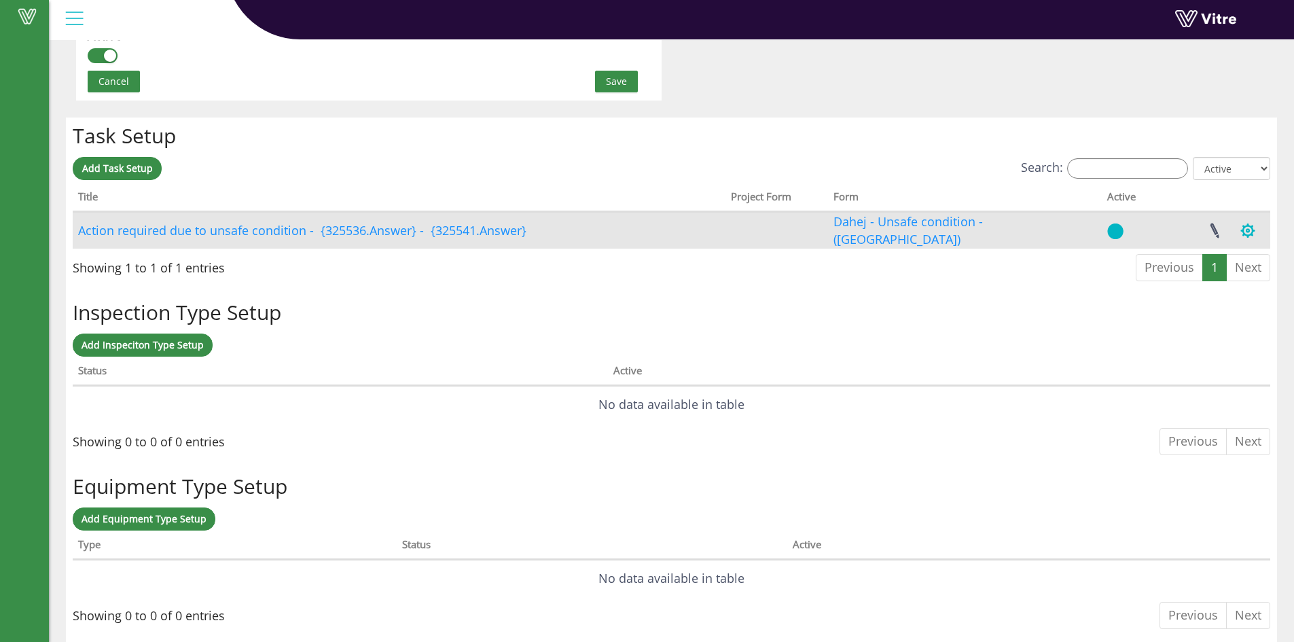
click at [1257, 229] on button "button" at bounding box center [1248, 231] width 34 height 36
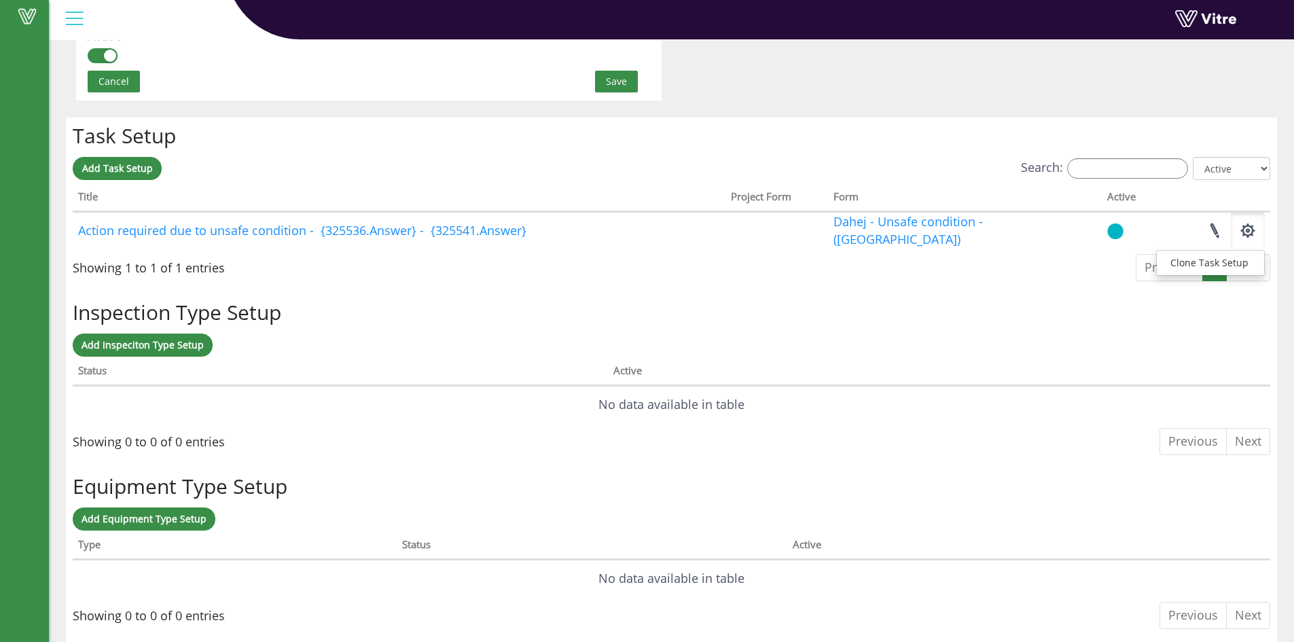
click at [1011, 319] on h2 "Inspection Type Setup" at bounding box center [672, 312] width 1198 height 22
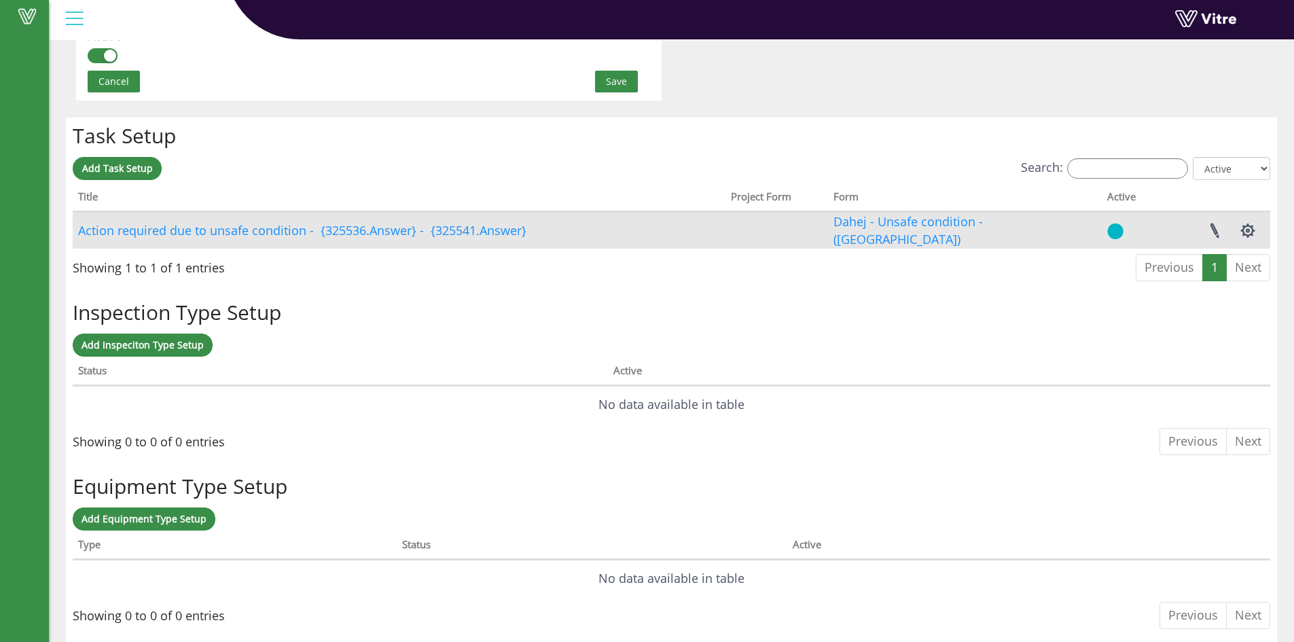
click at [664, 232] on td "Action required due to unsafe condition - {325536.Answer} - {325541.Answer}" at bounding box center [399, 230] width 653 height 37
click at [660, 240] on td "Action required due to unsafe condition - {325536.Answer} - {325541.Answer}" at bounding box center [399, 230] width 653 height 37
click at [1240, 231] on button "button" at bounding box center [1248, 231] width 34 height 36
click at [302, 226] on link "Action required due to unsafe condition - {325536.Answer} - {325541.Answer}" at bounding box center [302, 230] width 448 height 16
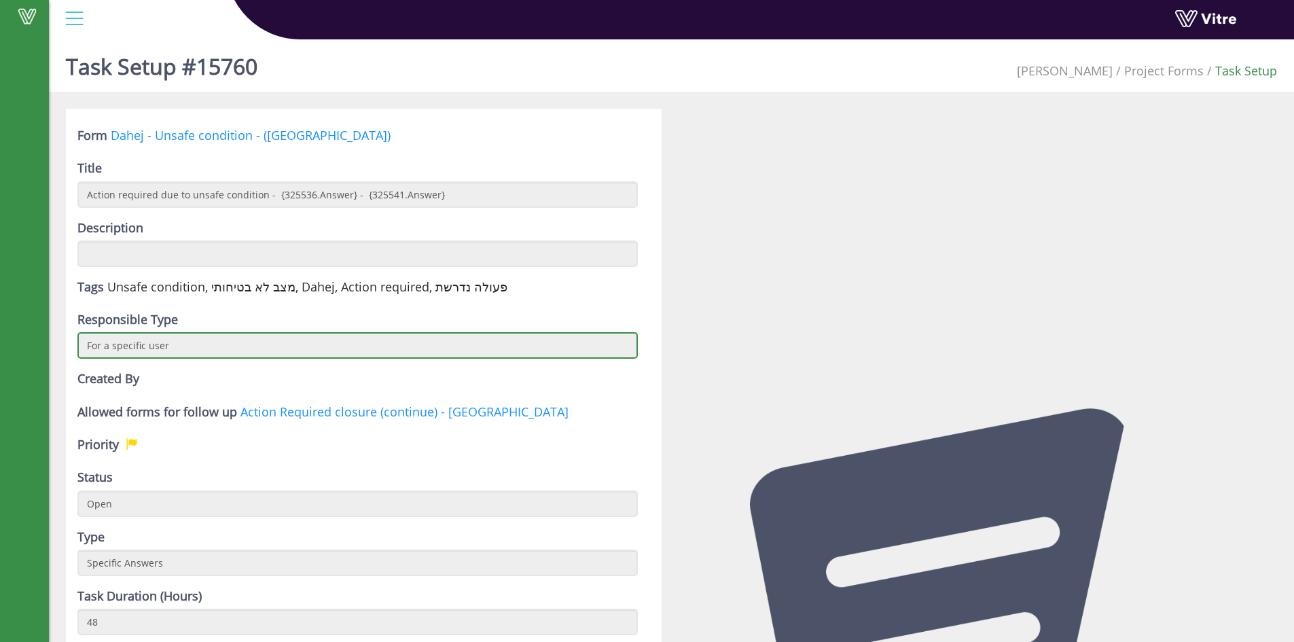
click at [606, 355] on input "For a specific user" at bounding box center [357, 345] width 560 height 26
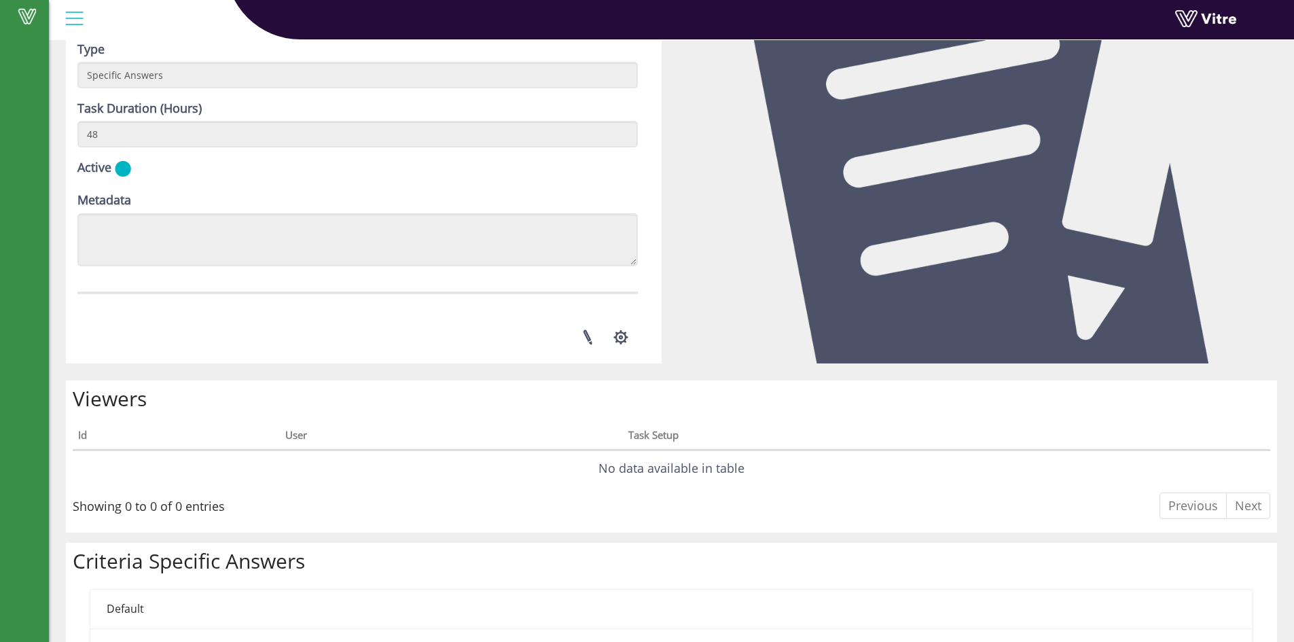
scroll to position [470, 0]
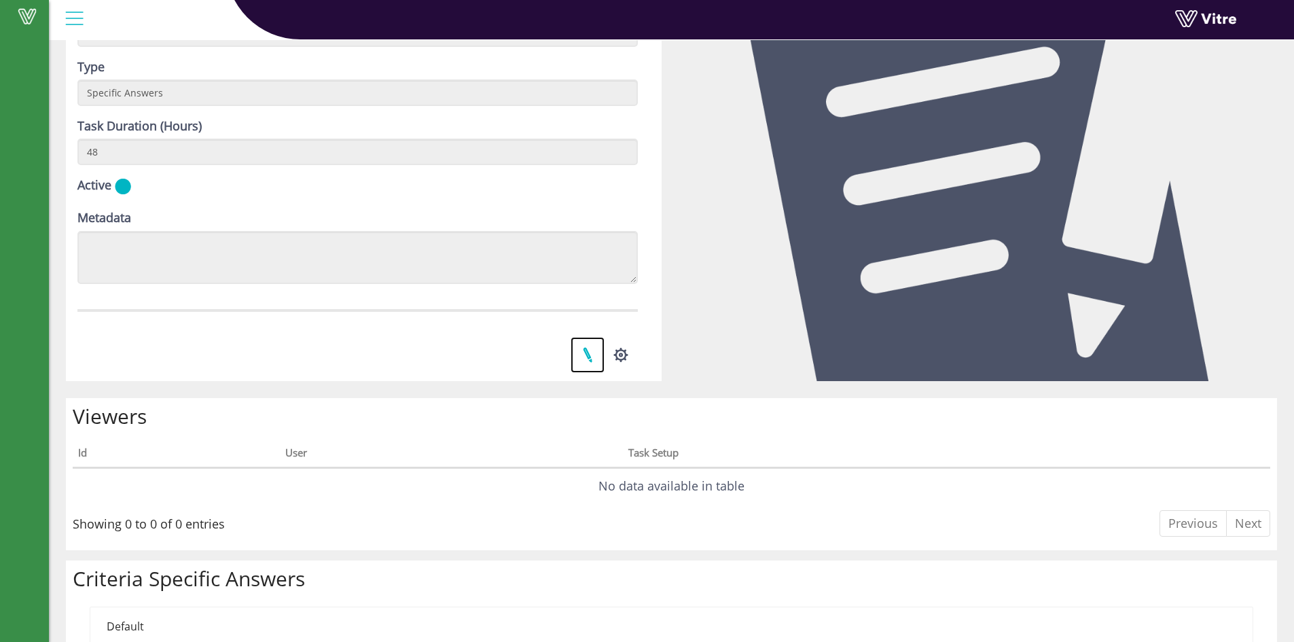
click at [575, 355] on link at bounding box center [588, 355] width 34 height 36
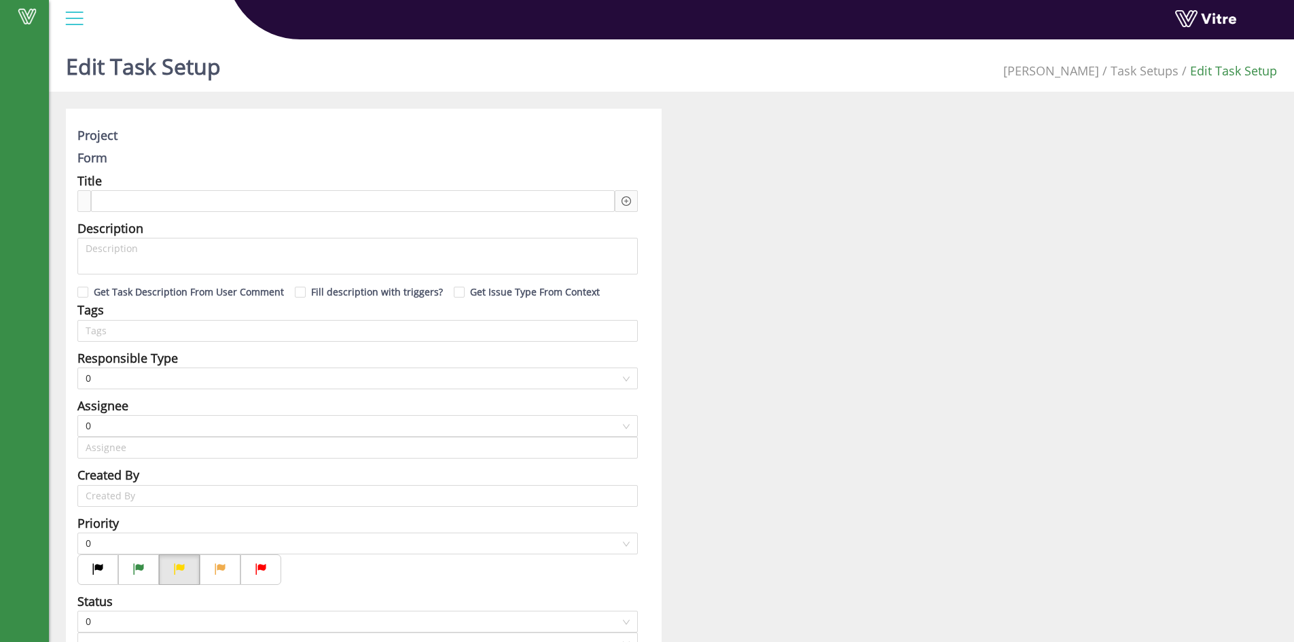
type input "[PERSON_NAME]"
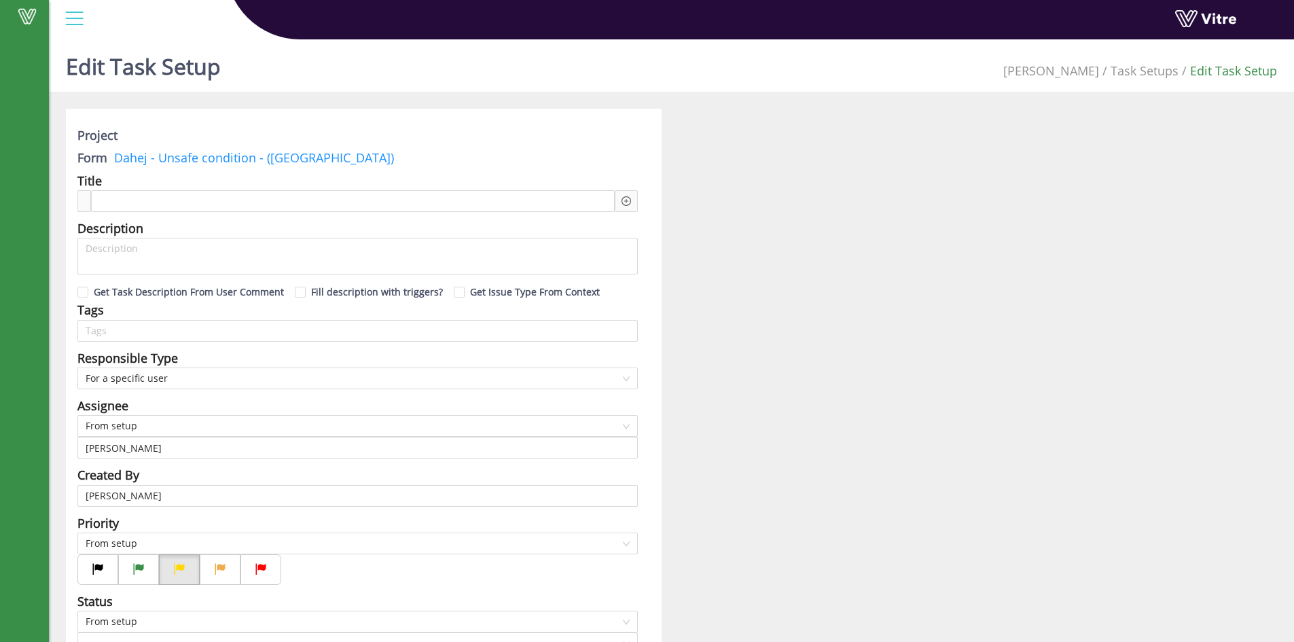
checkbox input "true"
type input "48"
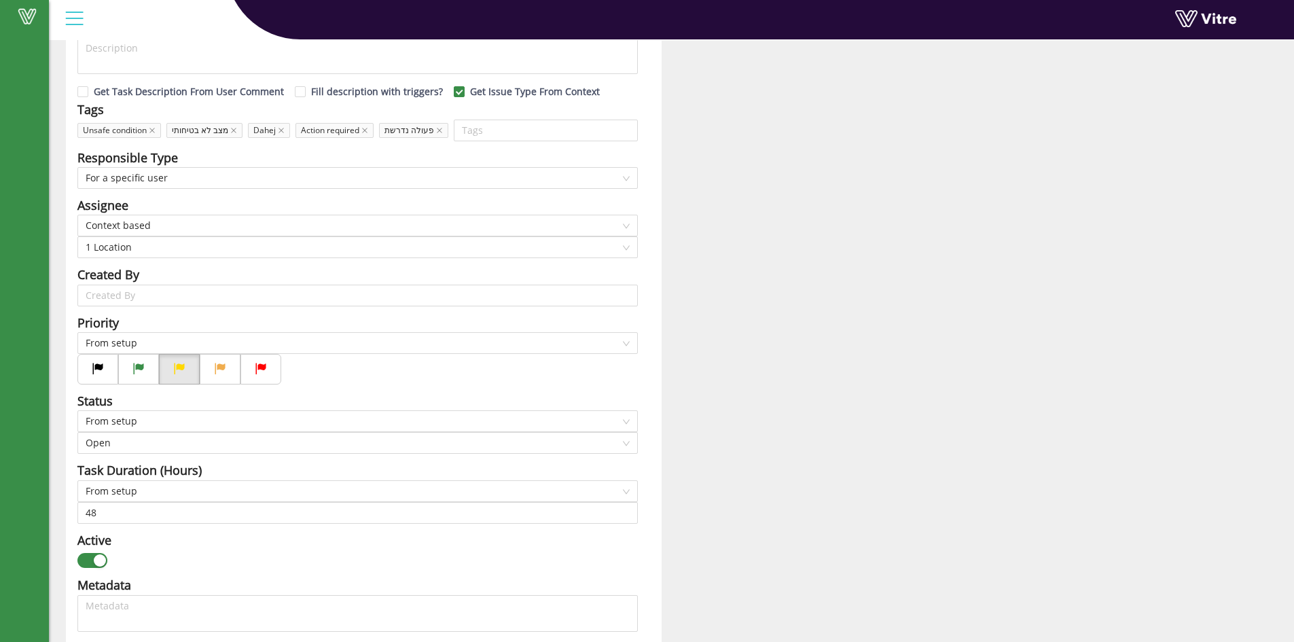
scroll to position [58, 0]
